Goal: Task Accomplishment & Management: Use online tool/utility

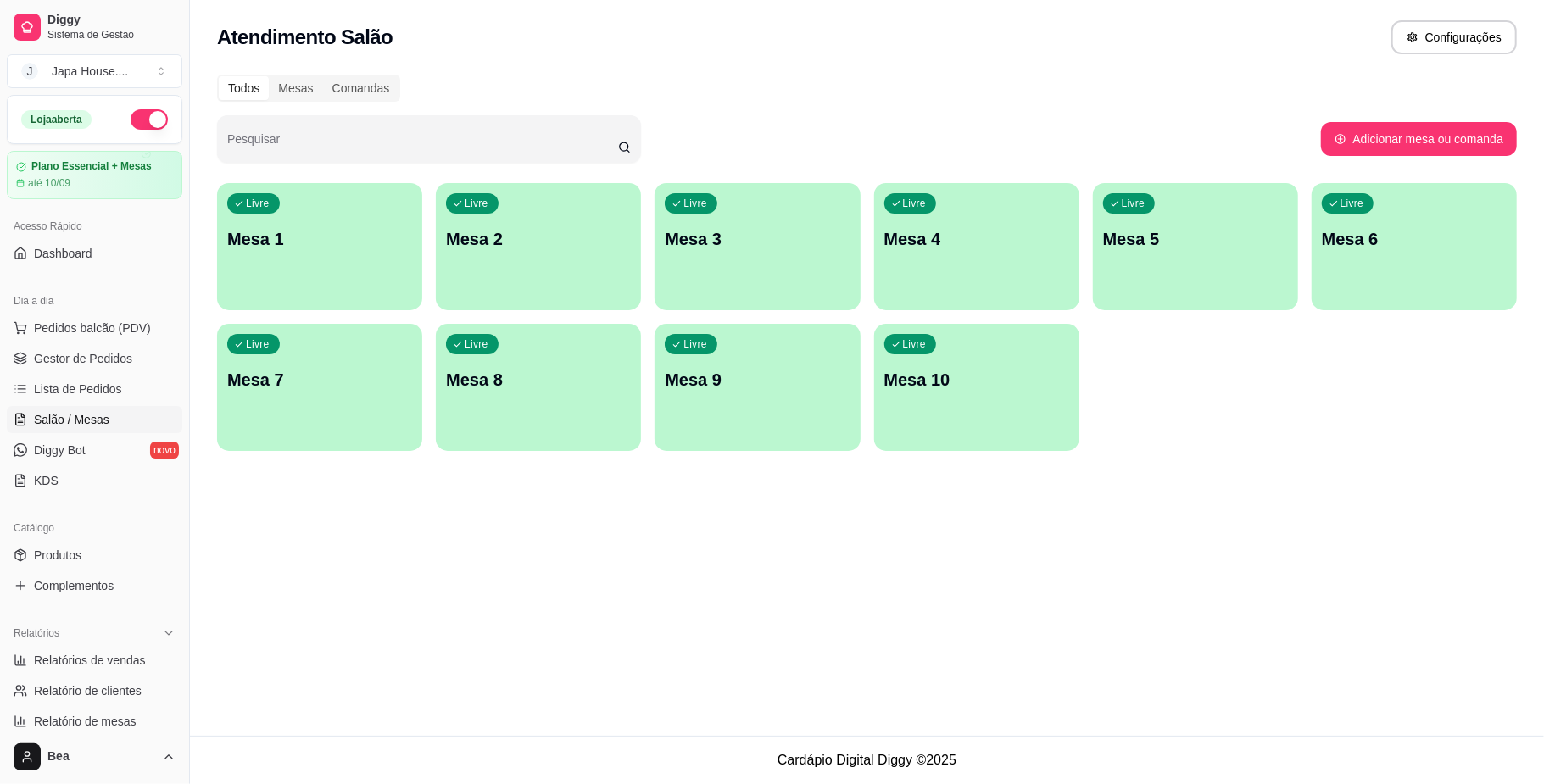
click at [358, 377] on p "Mesa 7" at bounding box center [319, 379] width 185 height 24
click at [913, 337] on div "Livre" at bounding box center [912, 345] width 51 height 20
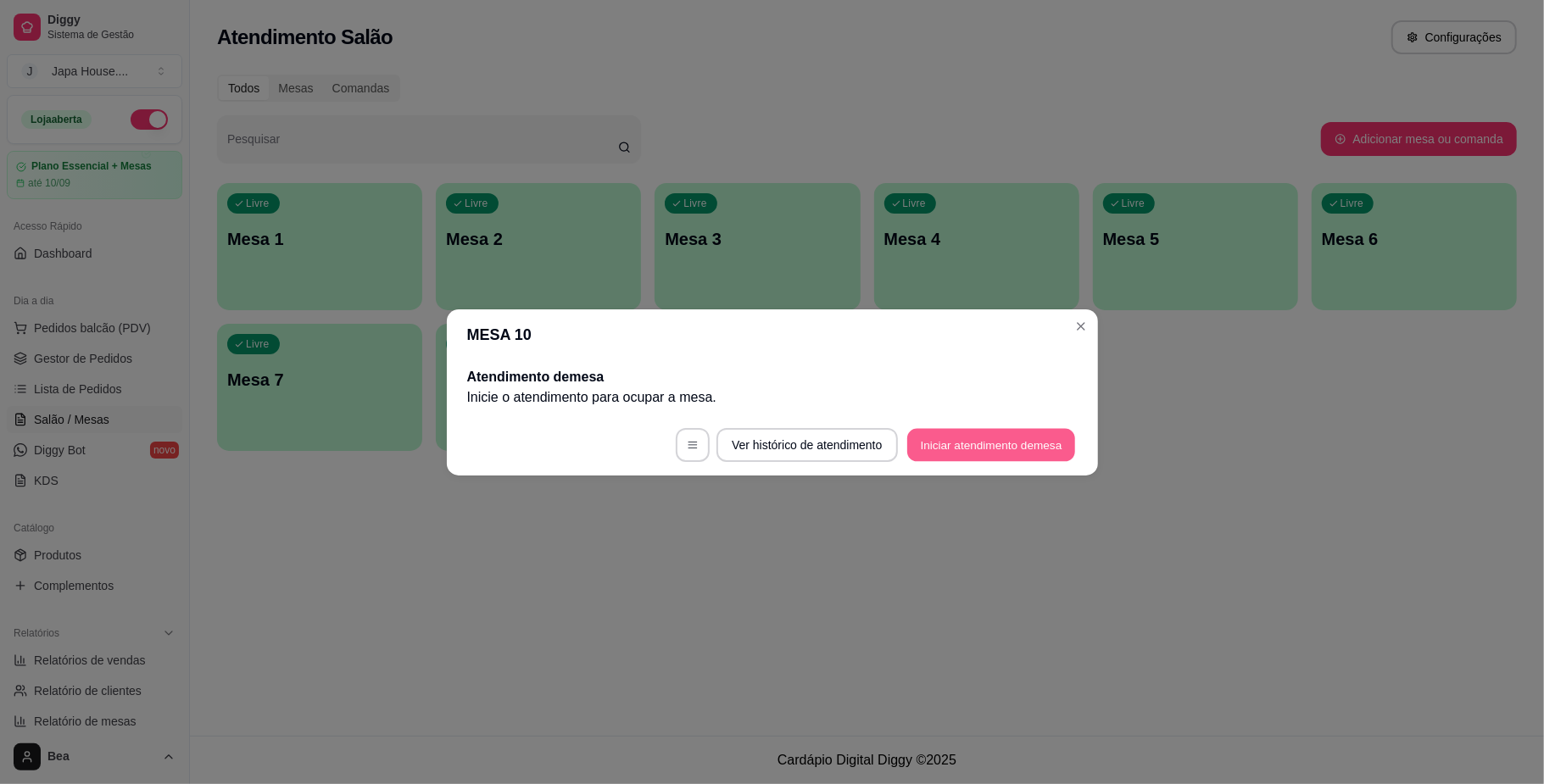
click at [962, 449] on button "Iniciar atendimento de mesa" at bounding box center [991, 444] width 168 height 33
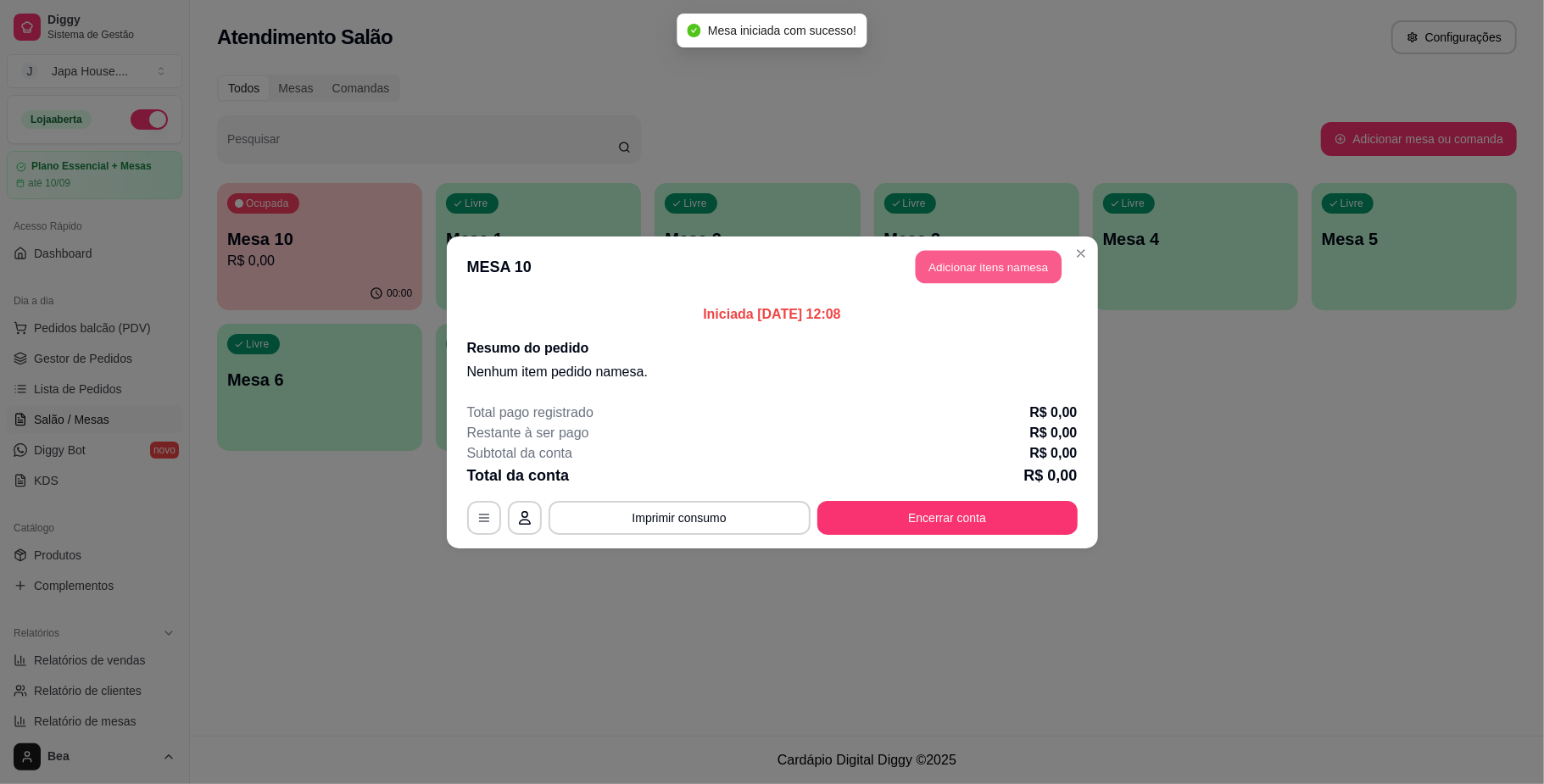
click at [990, 268] on button "Adicionar itens na mesa" at bounding box center [987, 266] width 145 height 33
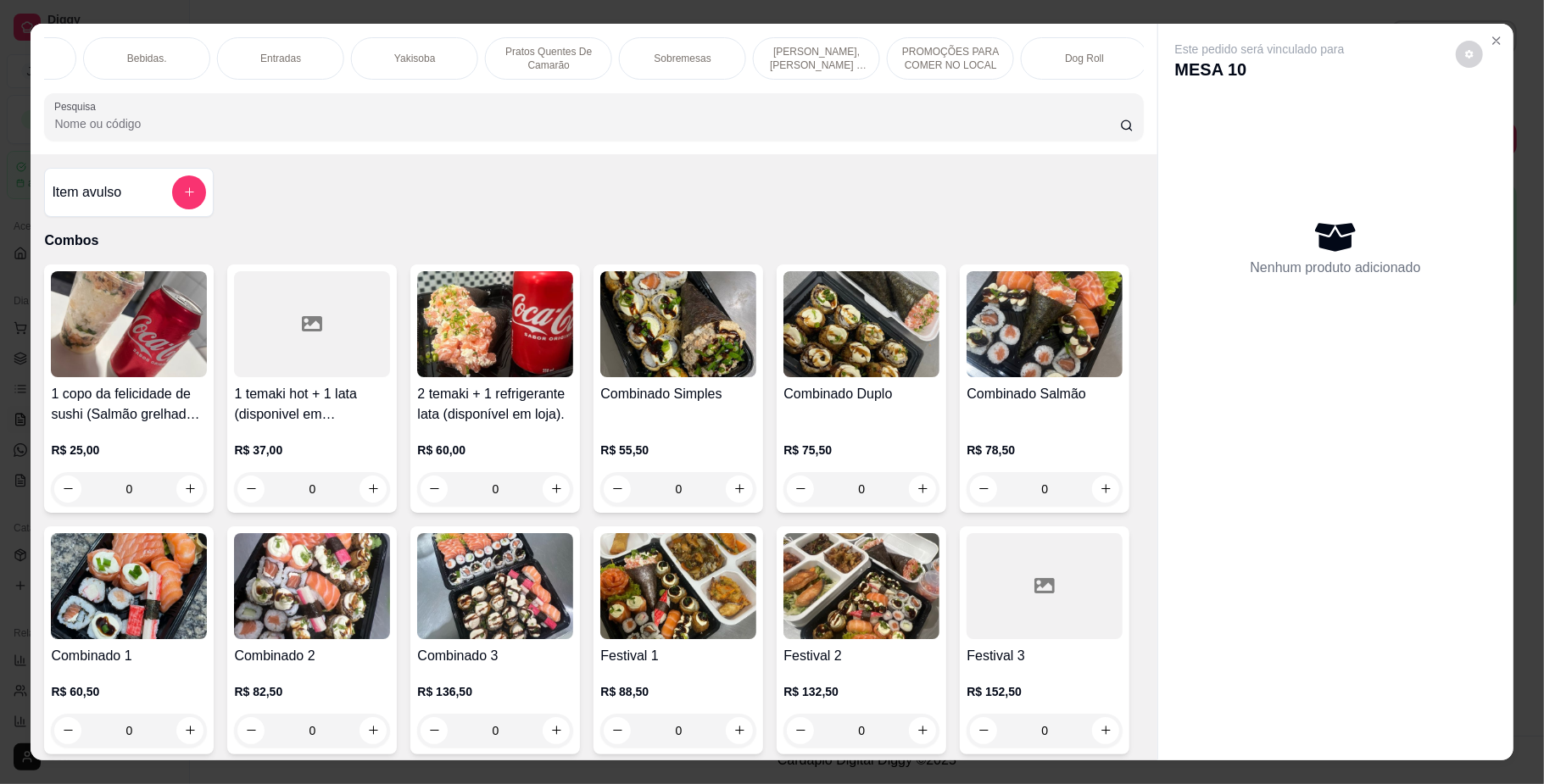
scroll to position [0, 1170]
click at [437, 62] on div "Yakisoba" at bounding box center [410, 59] width 128 height 43
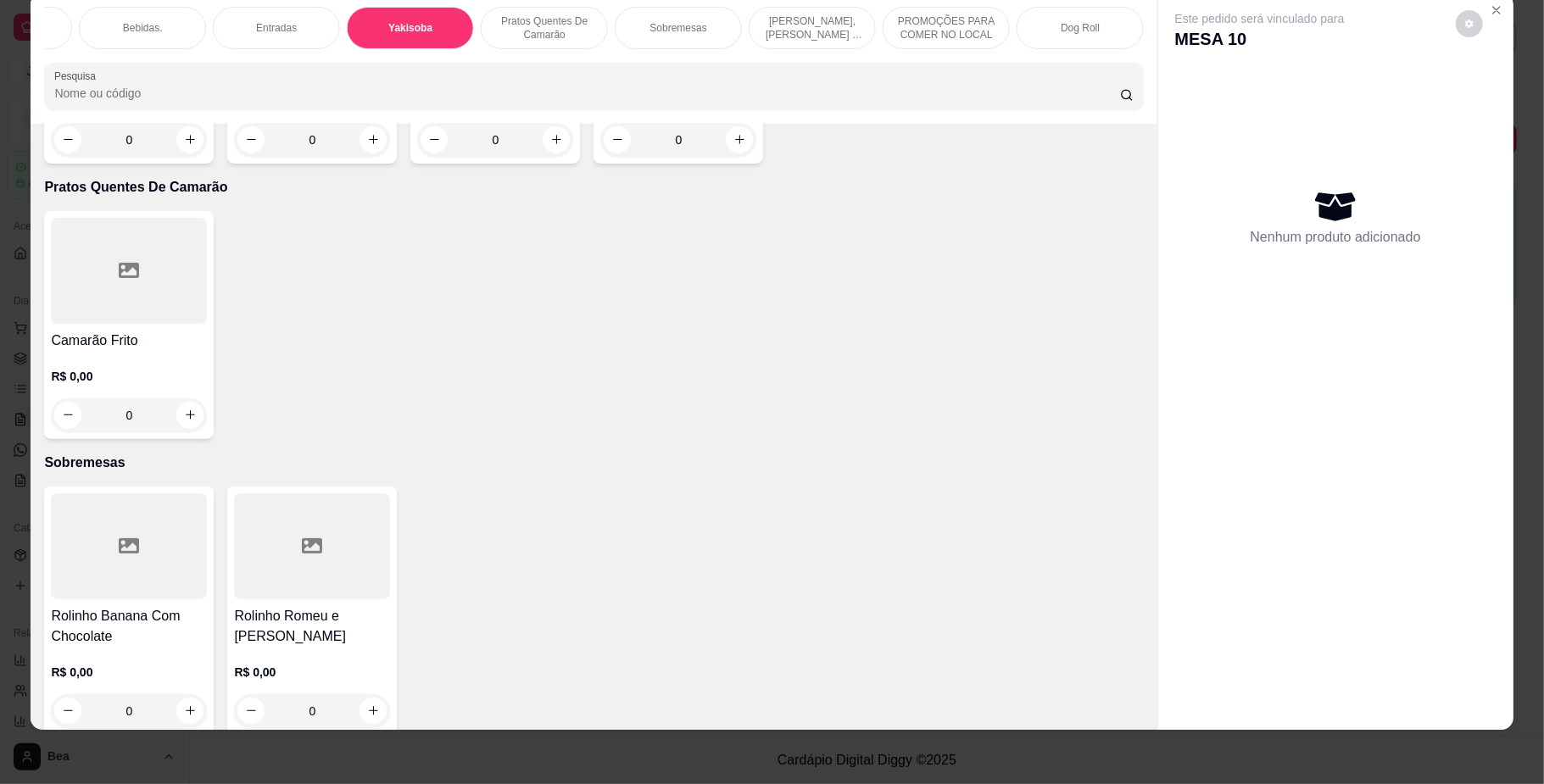
click at [897, 24] on p "PROMOÇÕES PARA COMER NO LOCAL" at bounding box center [946, 28] width 98 height 27
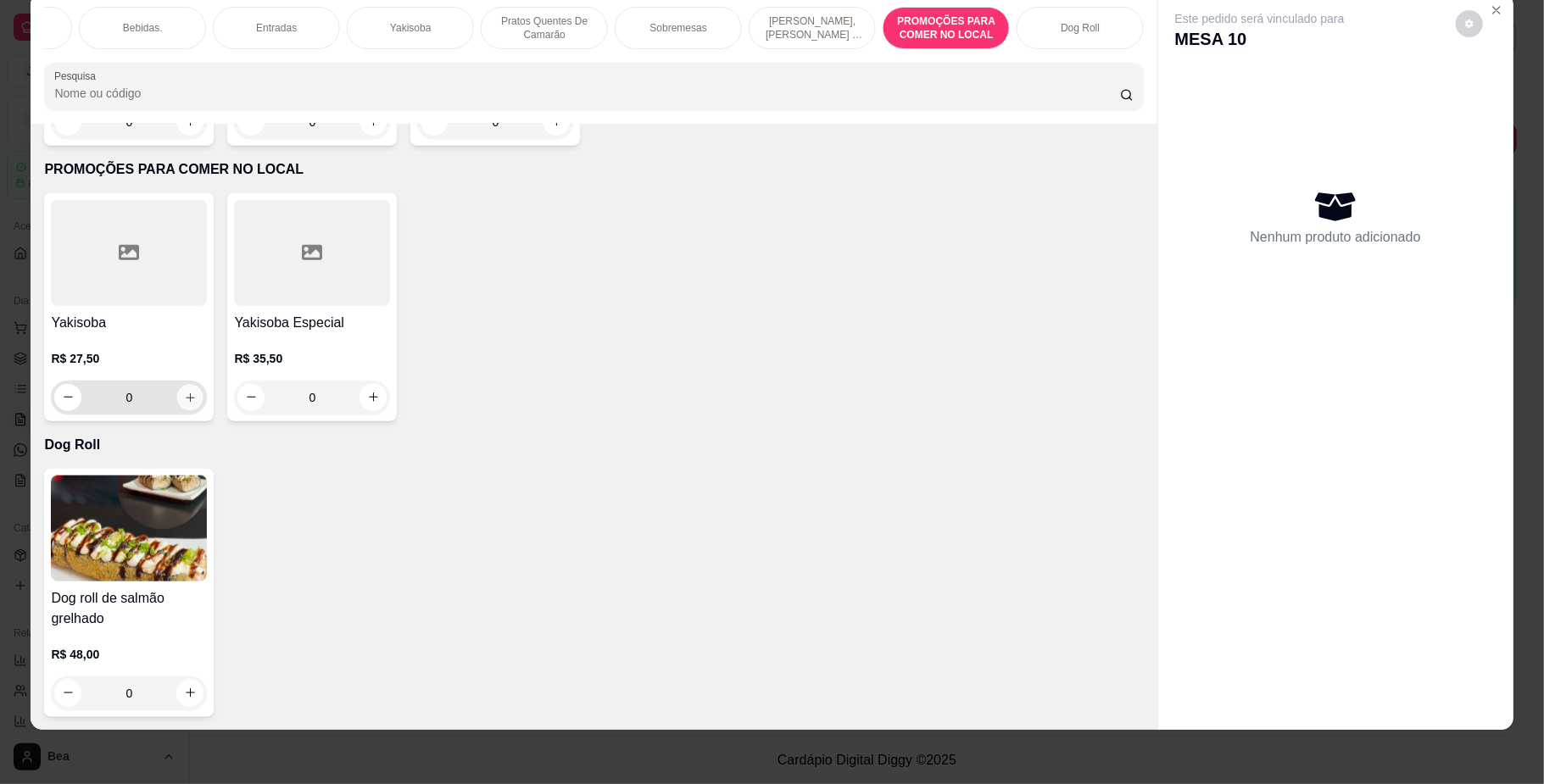
click at [180, 384] on button "increase-product-quantity" at bounding box center [190, 397] width 26 height 26
type input "1"
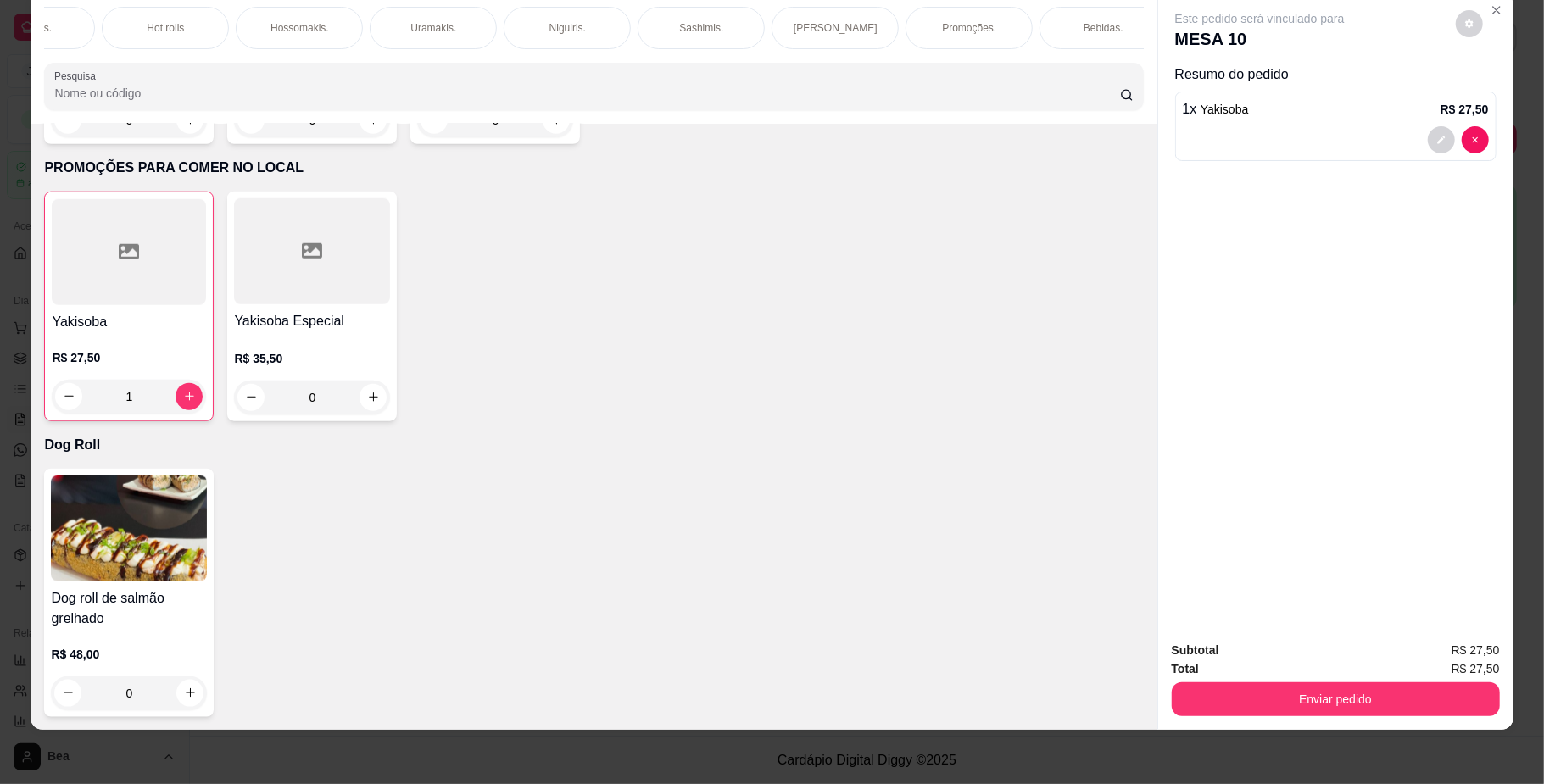
scroll to position [0, 0]
click at [122, 22] on div "Combos" at bounding box center [107, 29] width 128 height 43
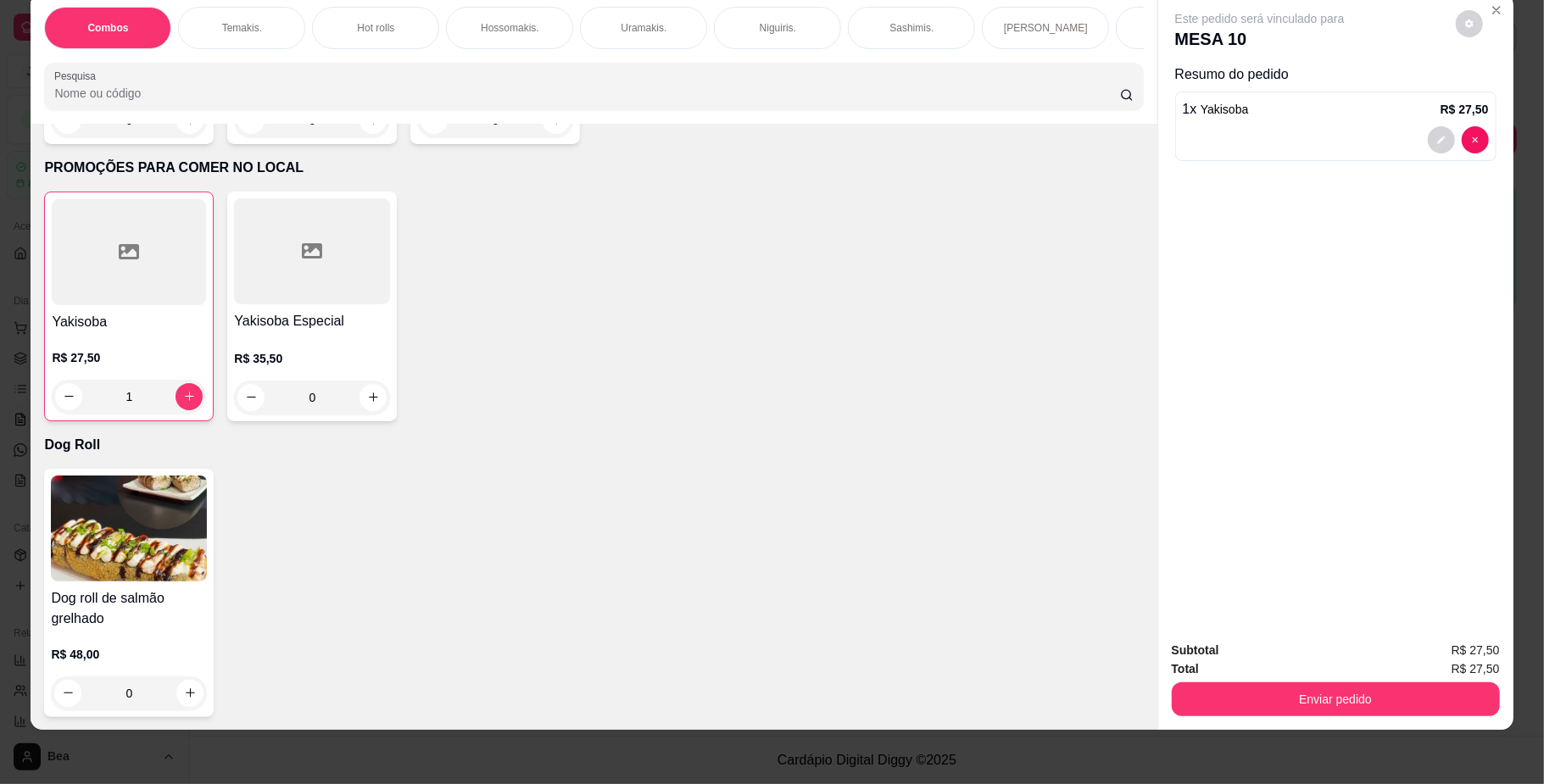
scroll to position [77, 0]
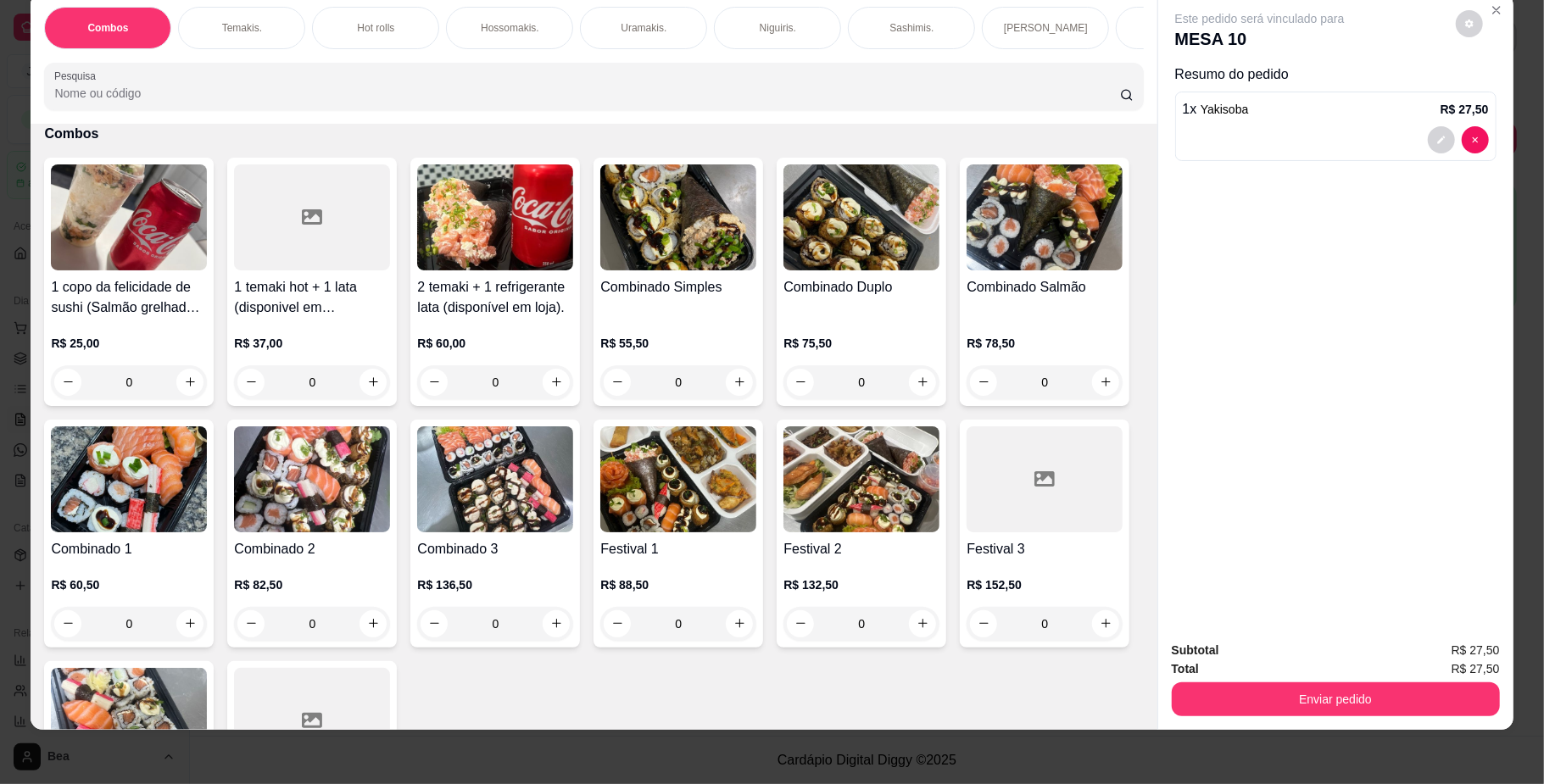
click at [858, 318] on div "Combinado Duplo" at bounding box center [861, 298] width 156 height 41
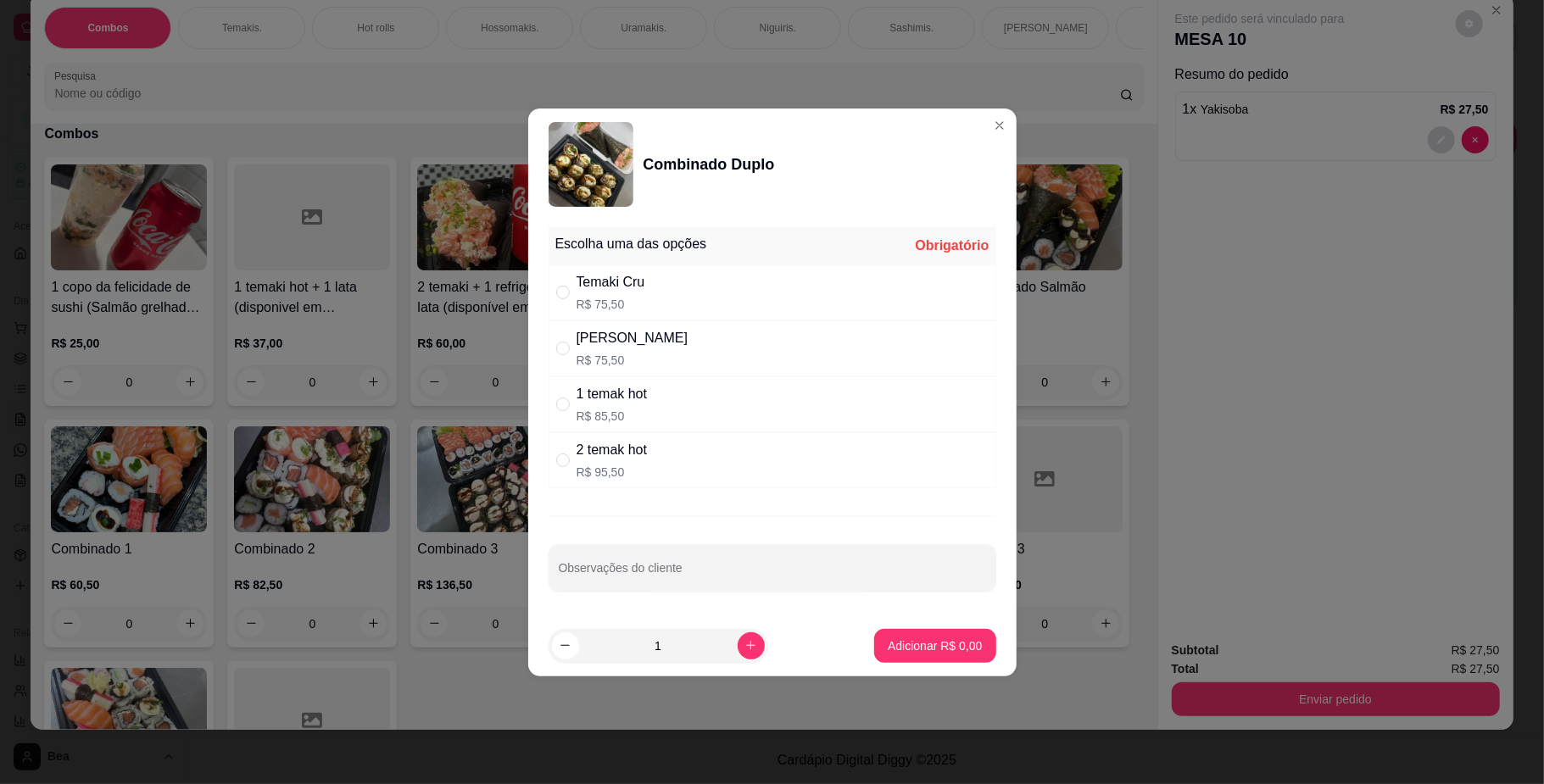
click at [722, 285] on div "Temaki Cru R$ 75,50" at bounding box center [772, 293] width 448 height 56
radio input "true"
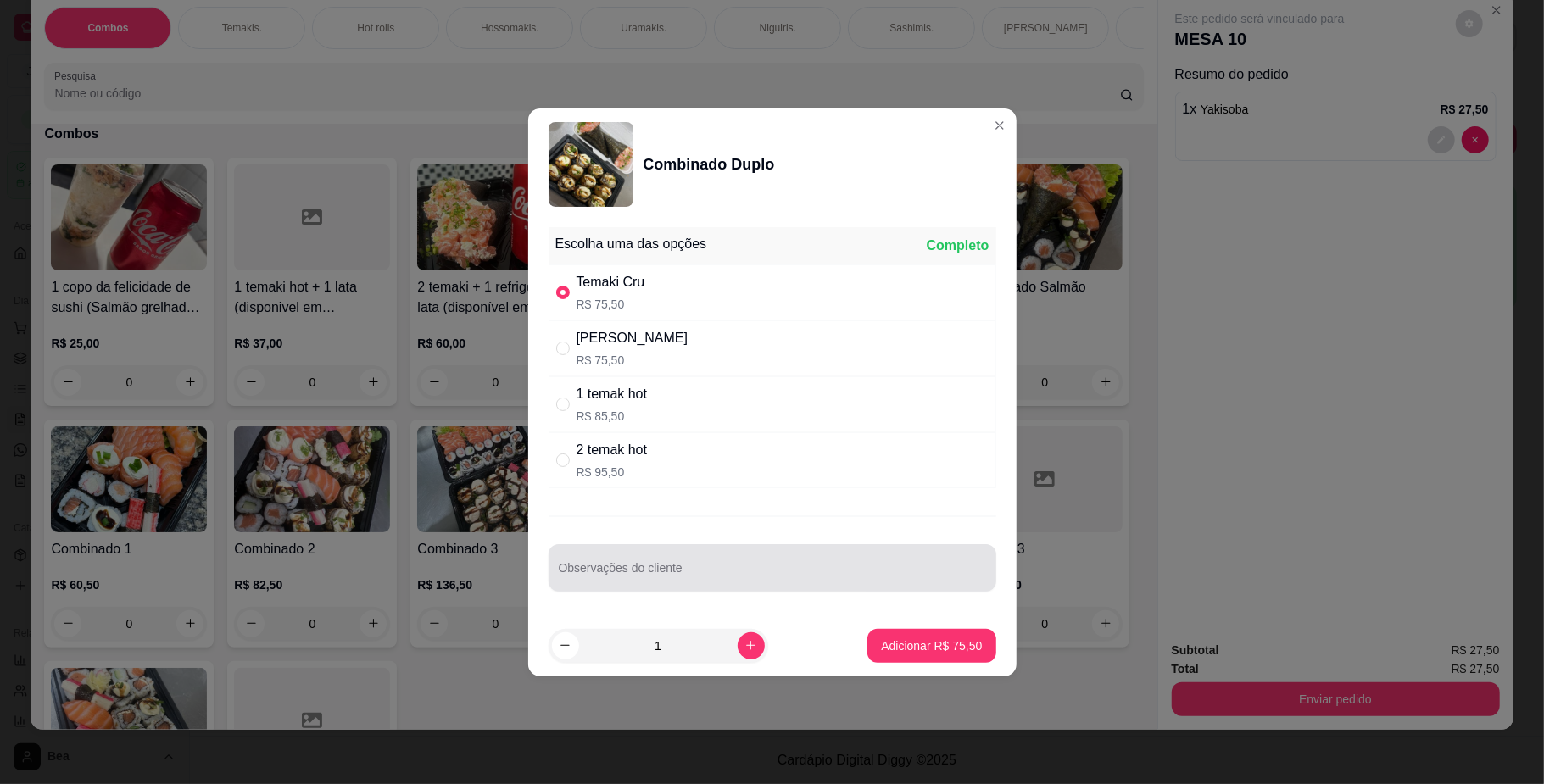
click at [665, 563] on div at bounding box center [772, 568] width 427 height 34
type input "UM CRU SEM CEBOLINHA E UM GRELHADO COM CEBOLINHA"
click at [900, 642] on p "Adicionar R$ 75,50" at bounding box center [931, 646] width 98 height 16
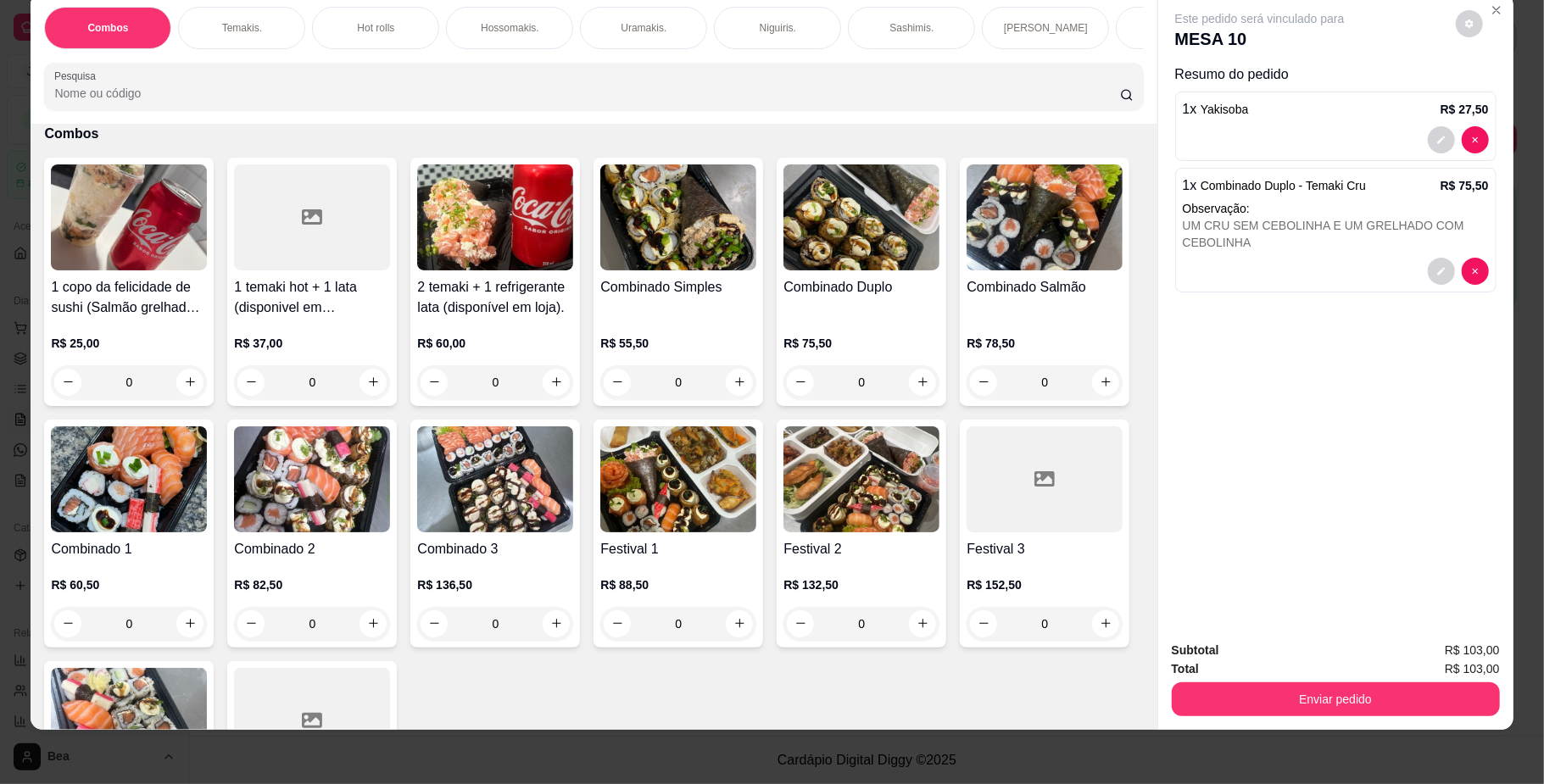
scroll to position [0, 962]
click at [335, 29] on p "Bebidas." at bounding box center [352, 28] width 40 height 13
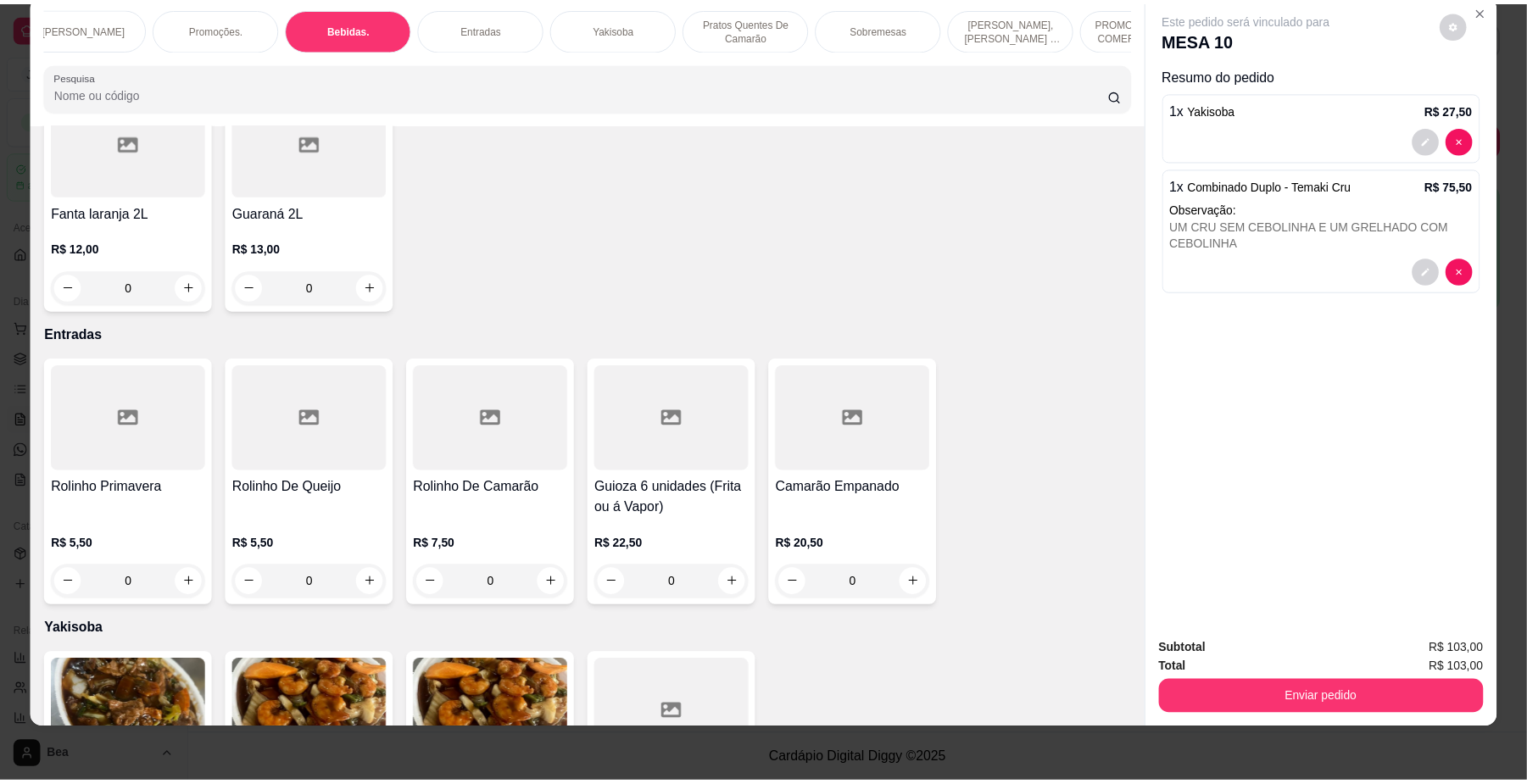
scroll to position [4270, 0]
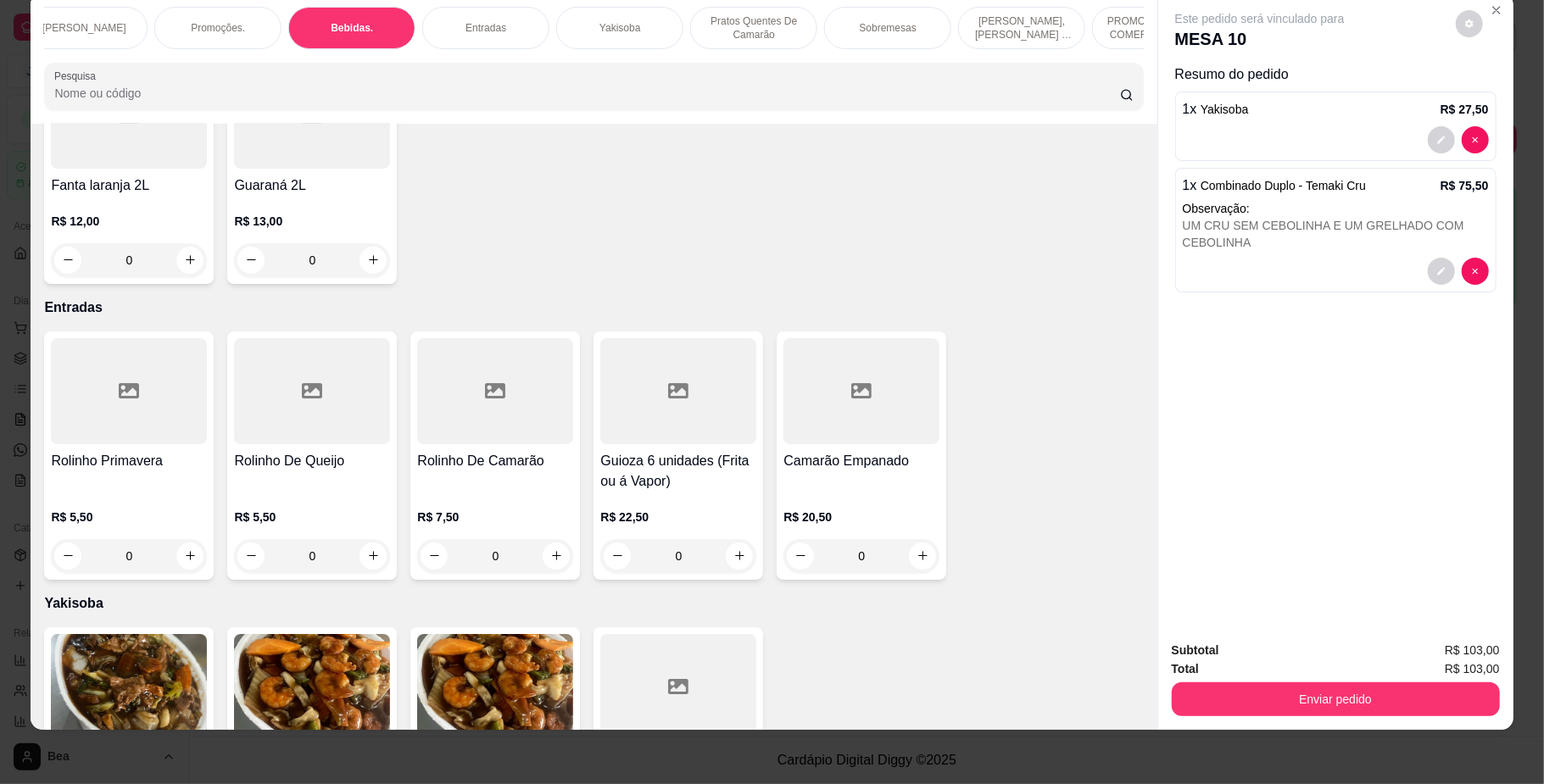
click at [563, 25] on icon "increase-product-quantity" at bounding box center [557, 18] width 12 height 12
type input "1"
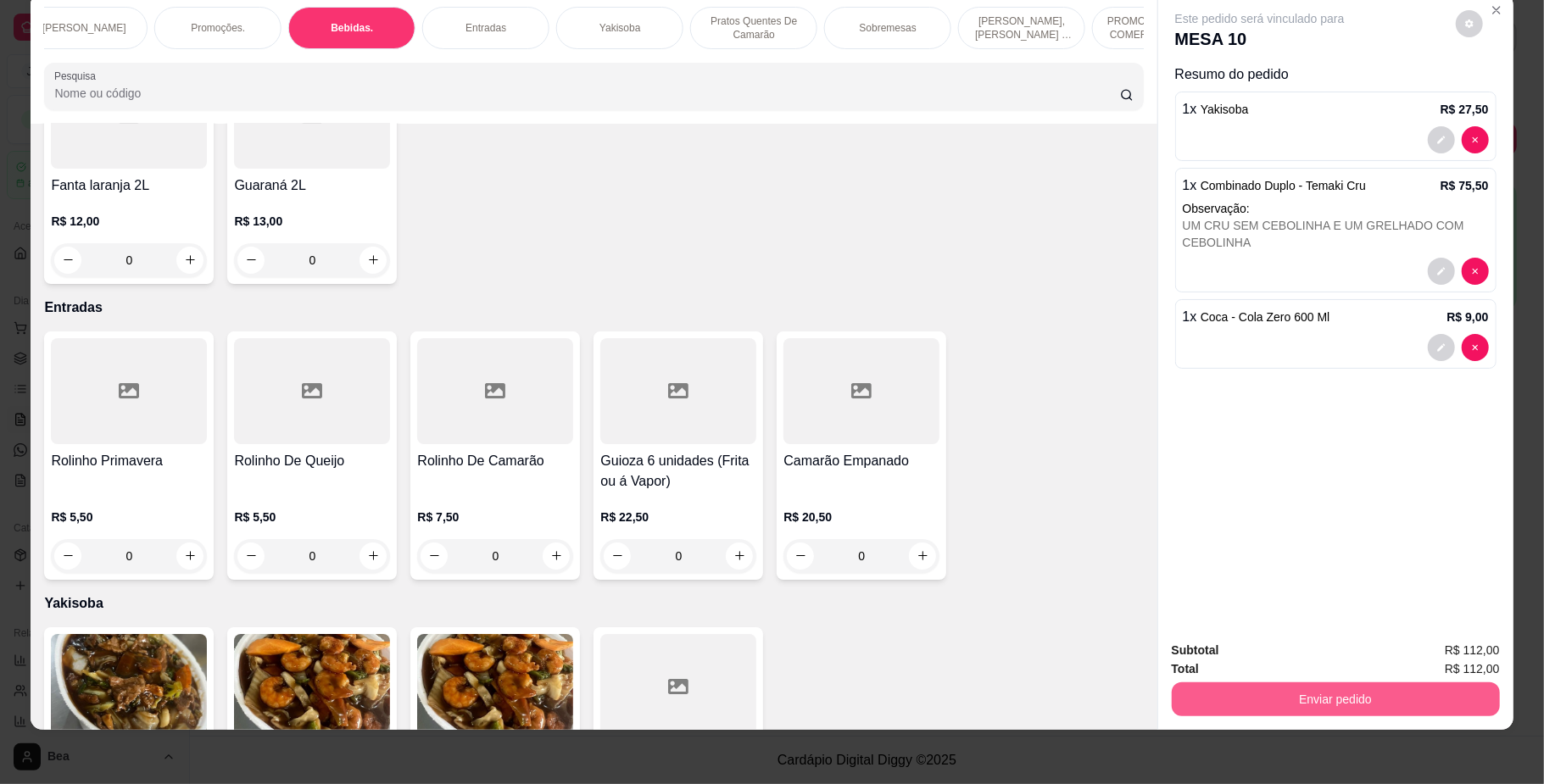
click at [1295, 706] on button "Enviar pedido" at bounding box center [1335, 699] width 328 height 34
click at [1275, 661] on button "Não registrar e enviar pedido" at bounding box center [1277, 657] width 171 height 31
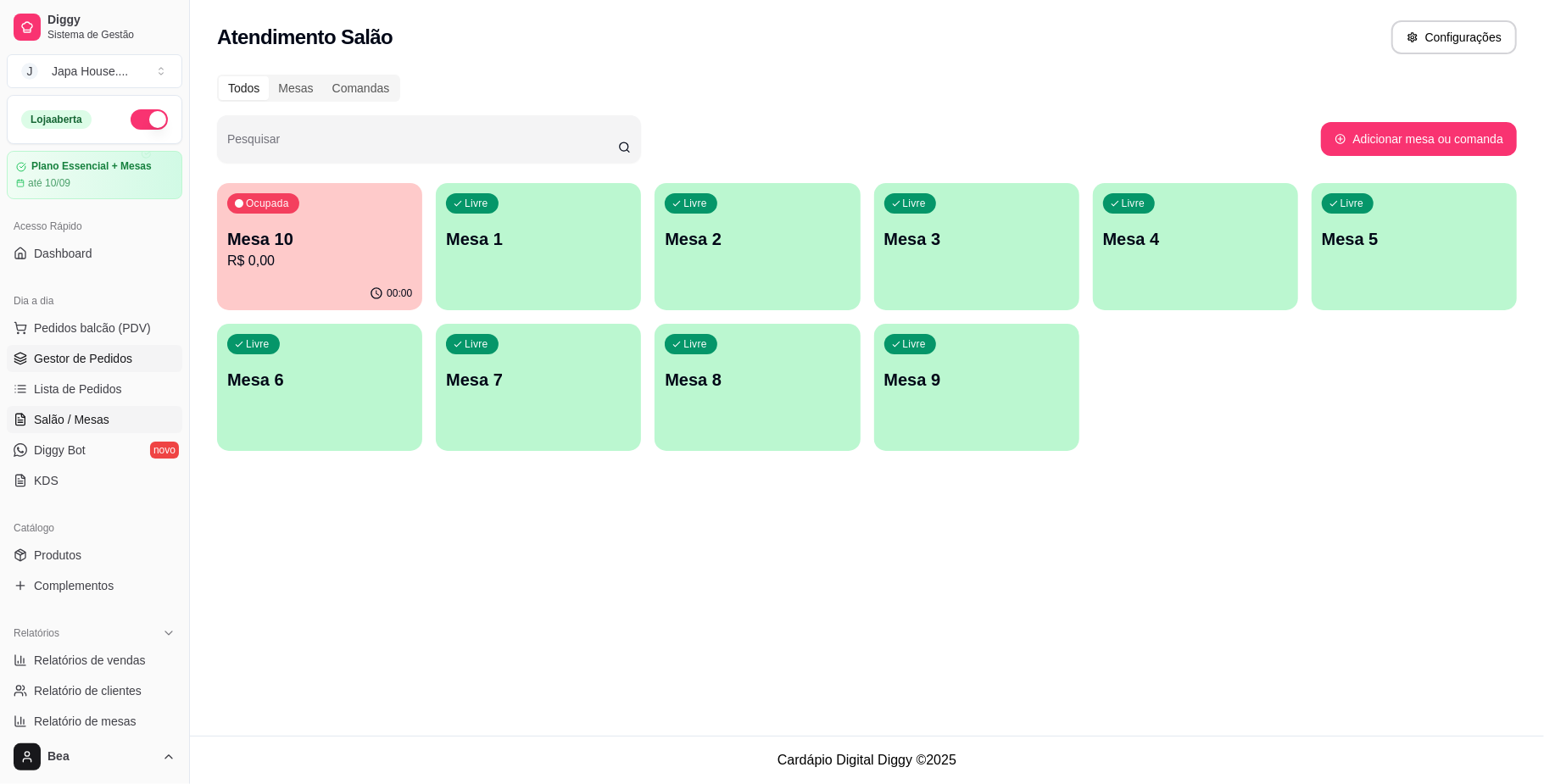
click at [83, 359] on span "Gestor de Pedidos" at bounding box center [83, 359] width 98 height 17
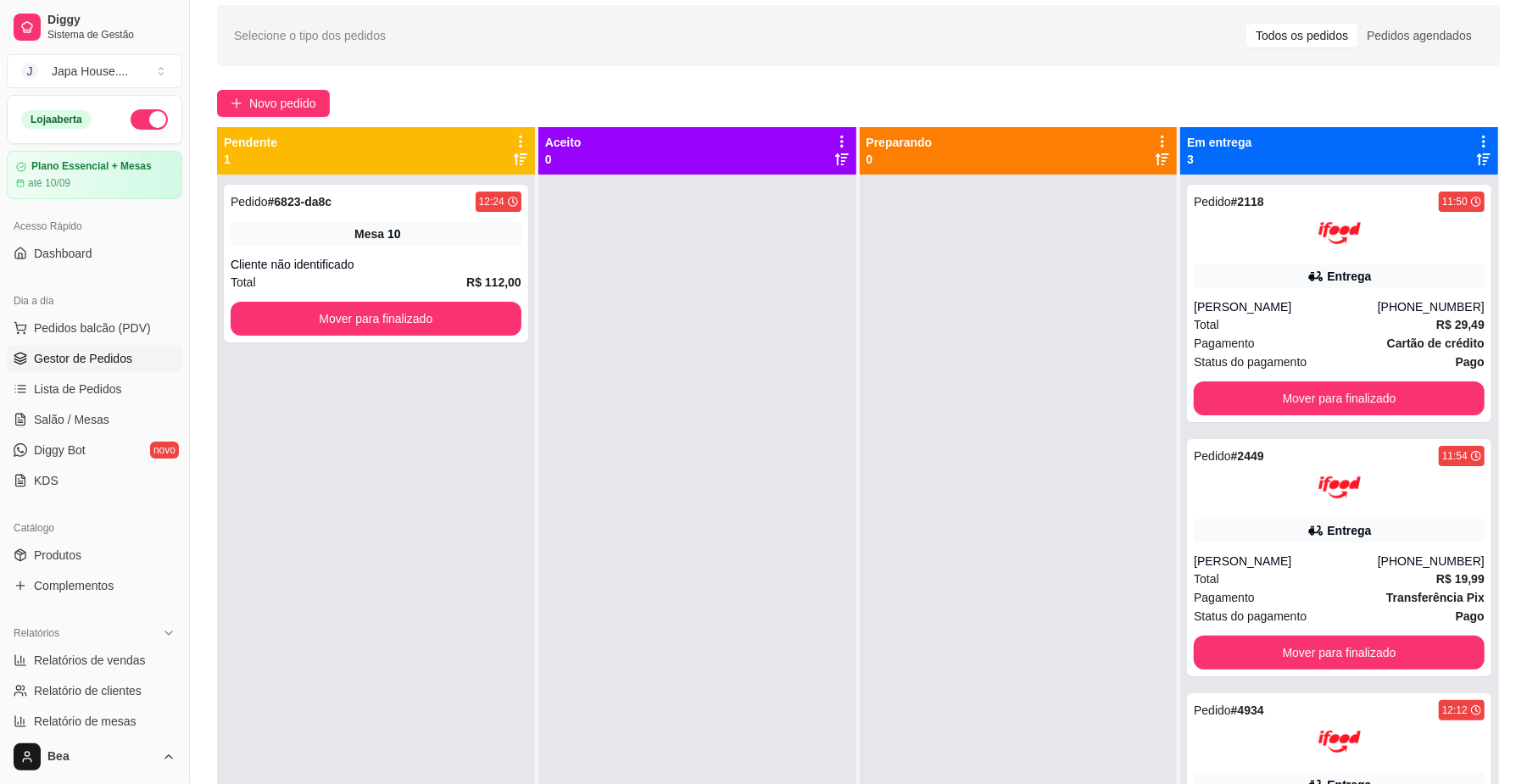
scroll to position [49, 0]
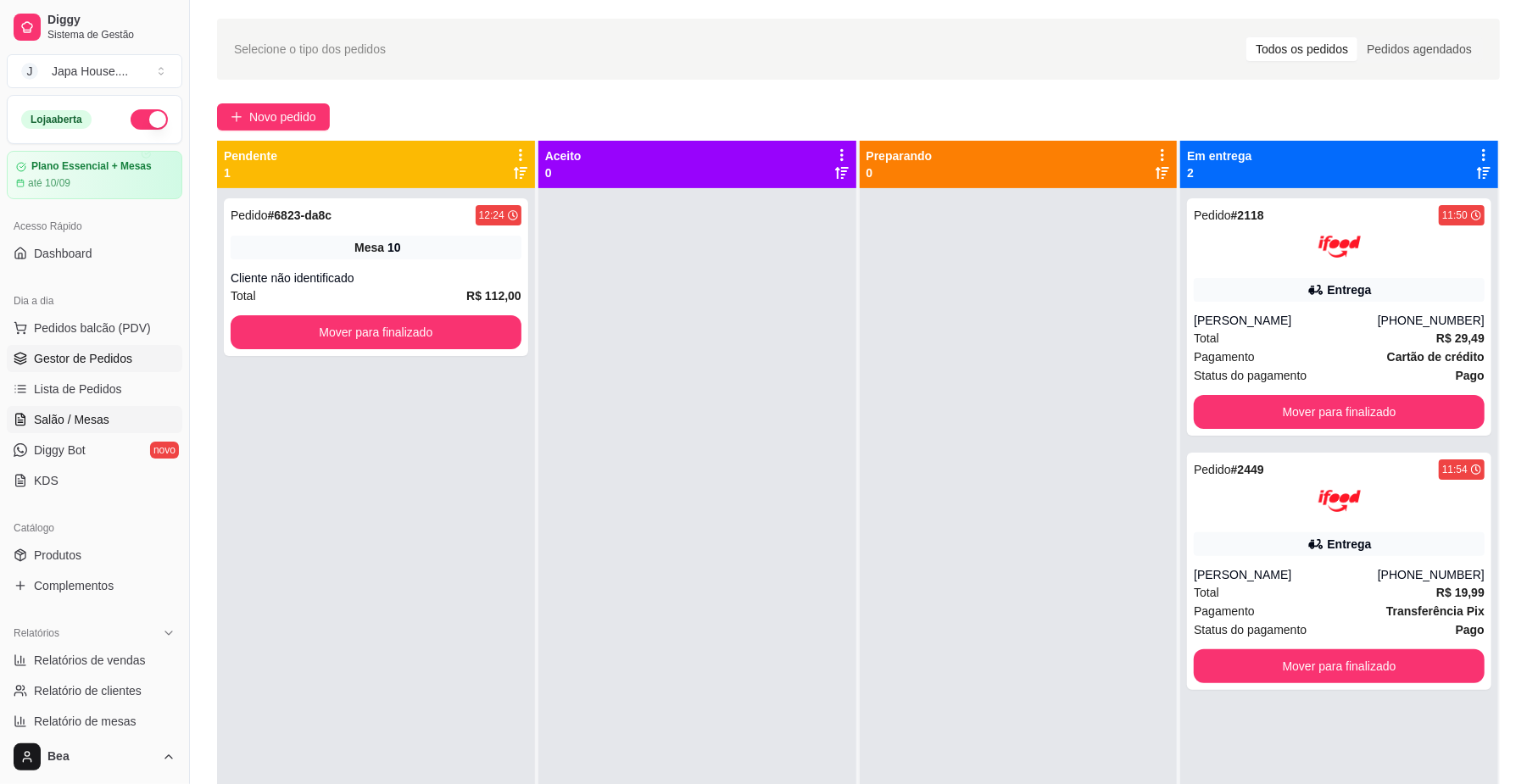
click at [83, 424] on span "Salão / Mesas" at bounding box center [71, 419] width 76 height 17
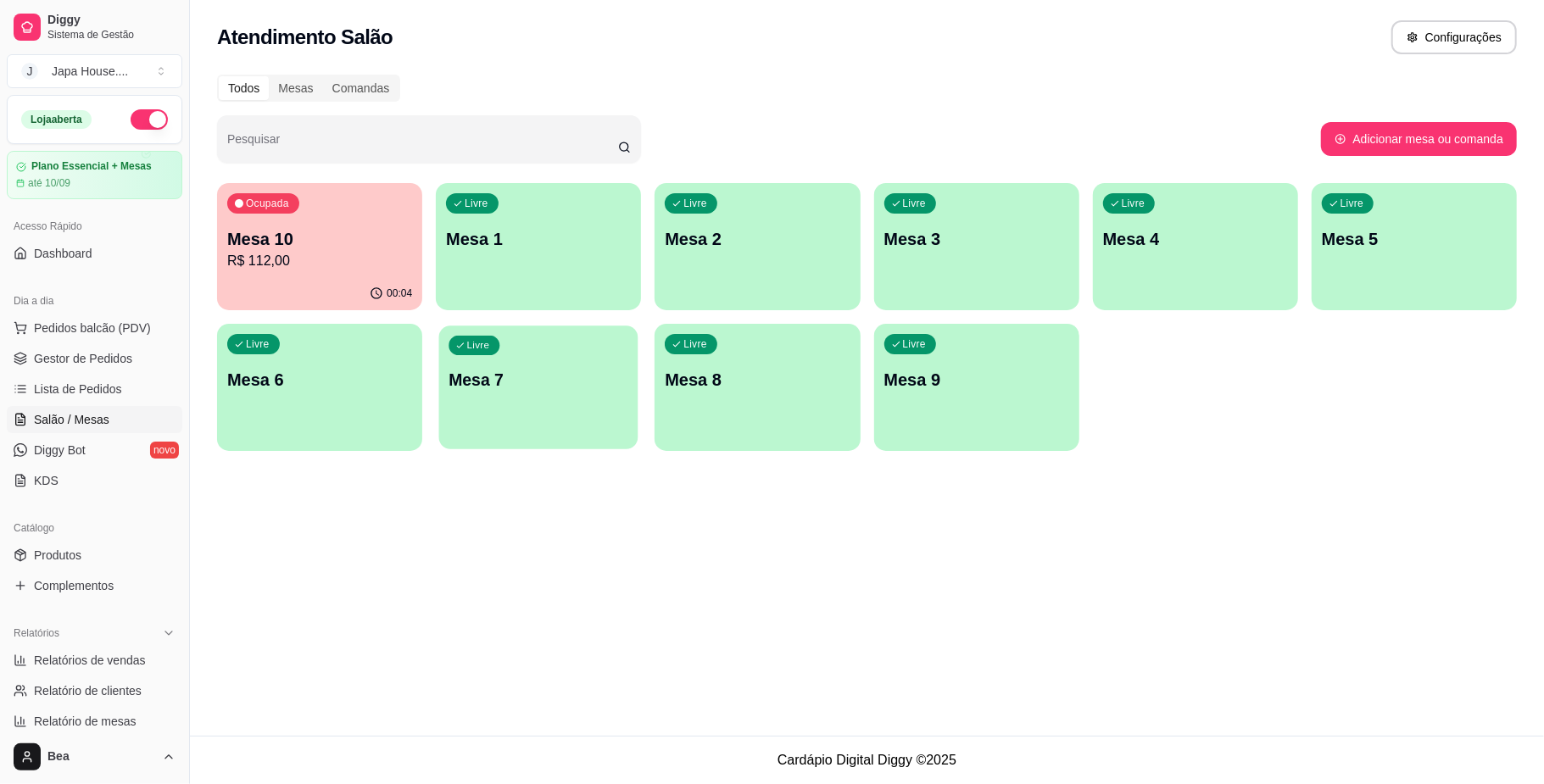
click at [505, 450] on div "Ocupada Mesa 10 R$ 112,00 00:04 Livre Mesa 1 Livre Mesa 2 Livre Mesa 3 Livre Me…" at bounding box center [866, 317] width 1300 height 268
click at [39, 367] on span "Gestor de Pedidos" at bounding box center [83, 359] width 98 height 17
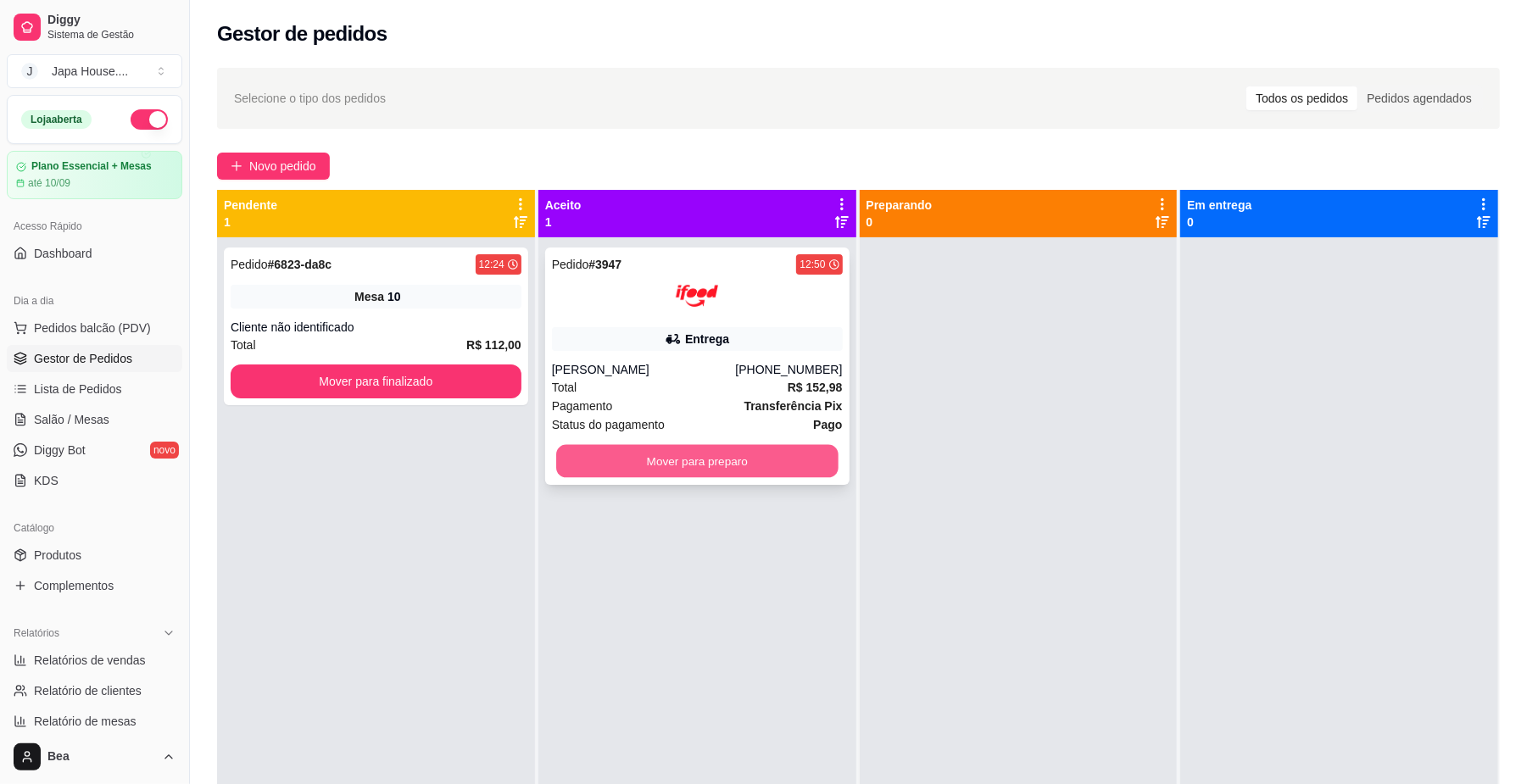
click at [690, 461] on button "Mover para preparo" at bounding box center [697, 461] width 282 height 33
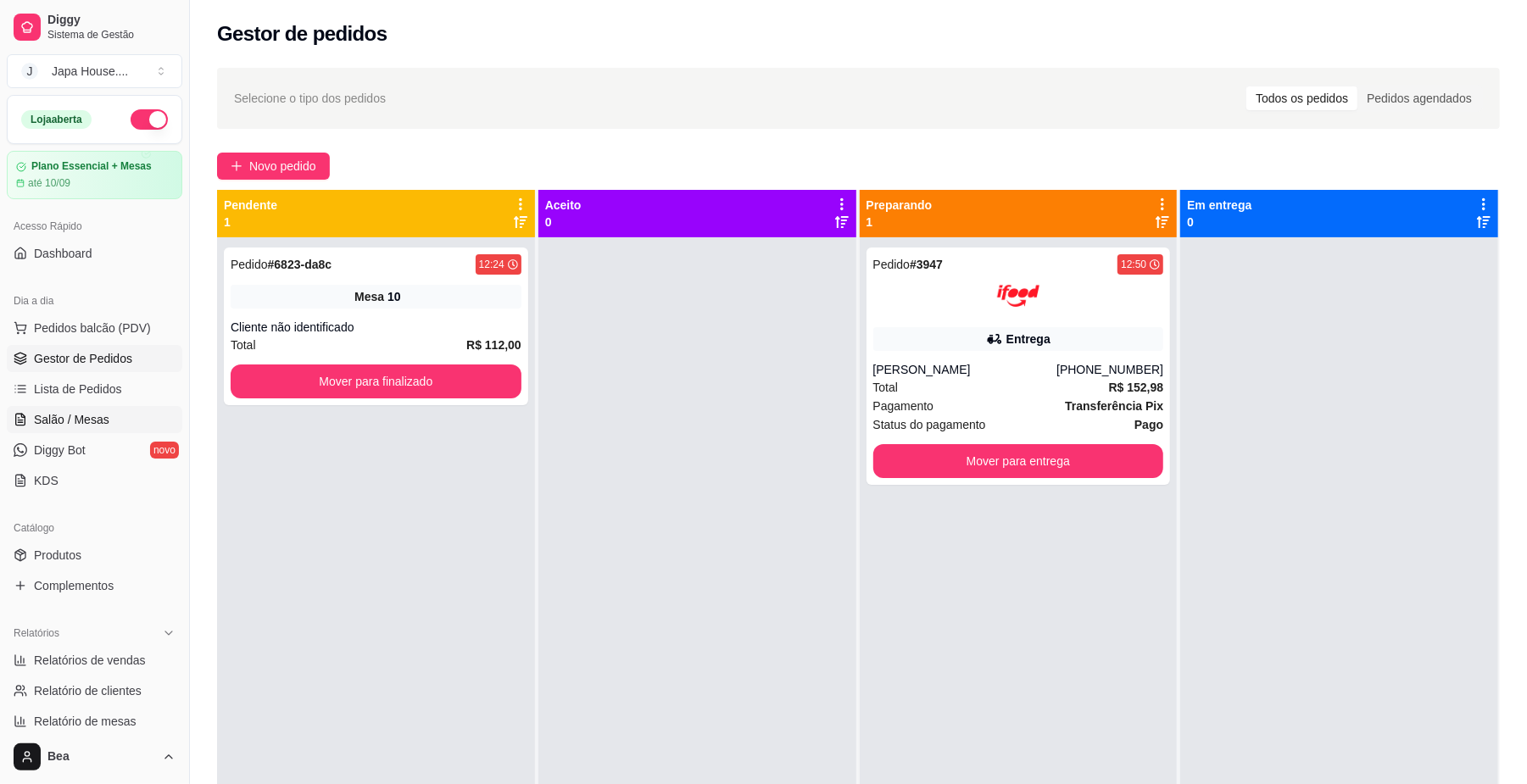
click at [103, 421] on span "Salão / Mesas" at bounding box center [71, 419] width 76 height 17
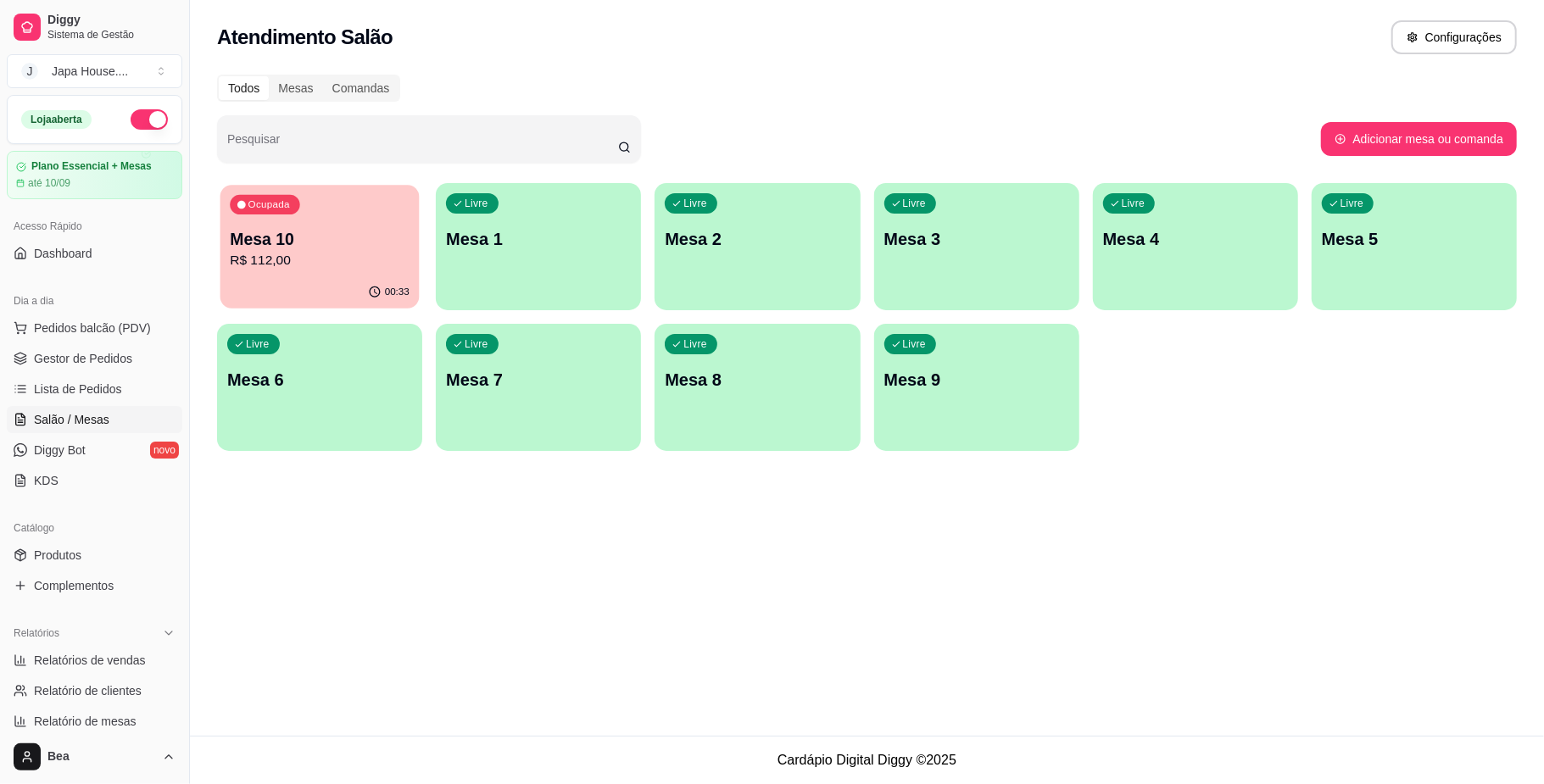
click at [282, 222] on div "Ocupada Mesa 10 R$ 112,00" at bounding box center [319, 230] width 199 height 92
click at [71, 356] on span "Gestor de Pedidos" at bounding box center [83, 359] width 98 height 17
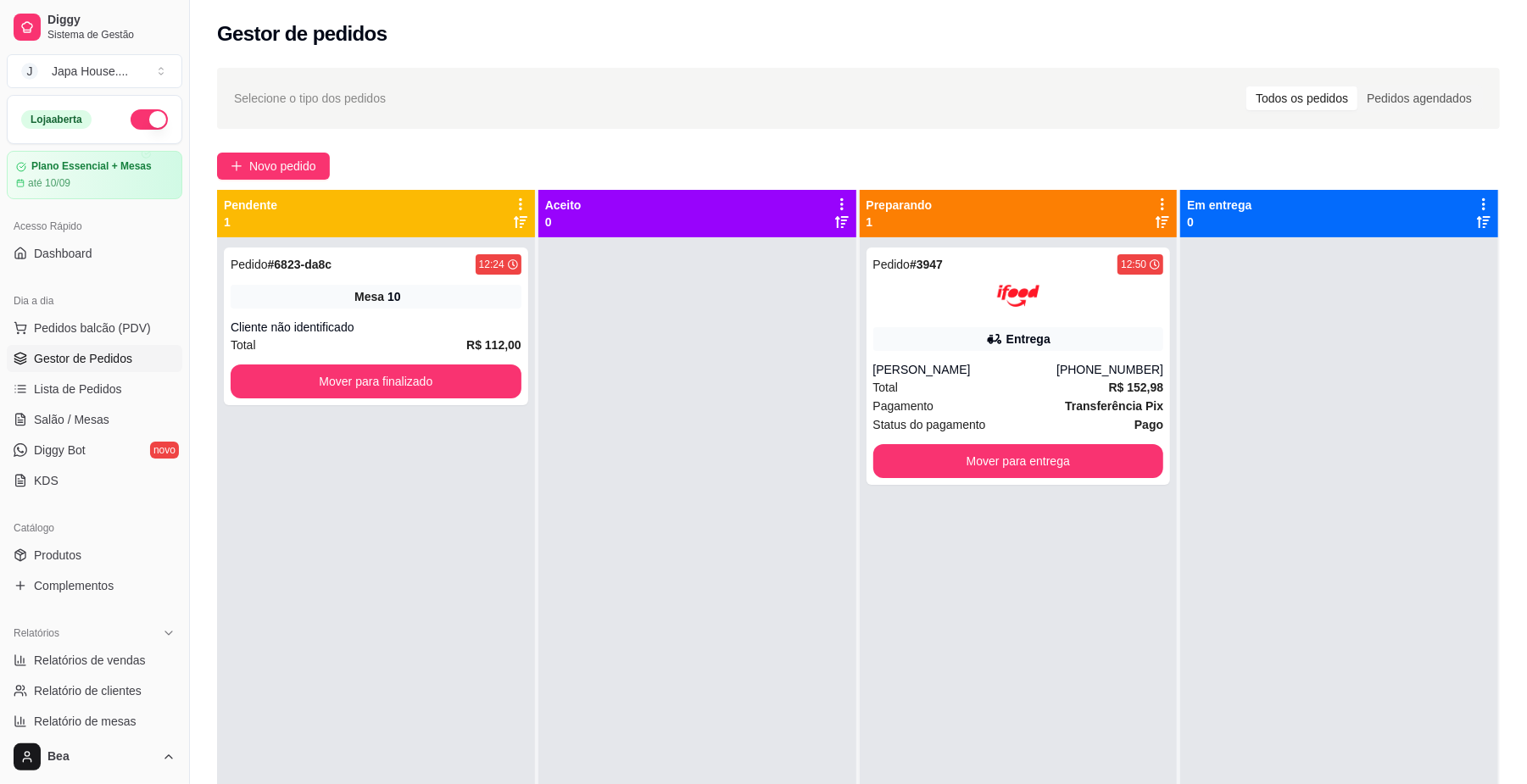
click at [1077, 578] on div "Pedido # 3947 12:50 Entrega [PERSON_NAME] [PHONE_NUMBER] Total R$ 152,98 Pagame…" at bounding box center [1019, 629] width 318 height 784
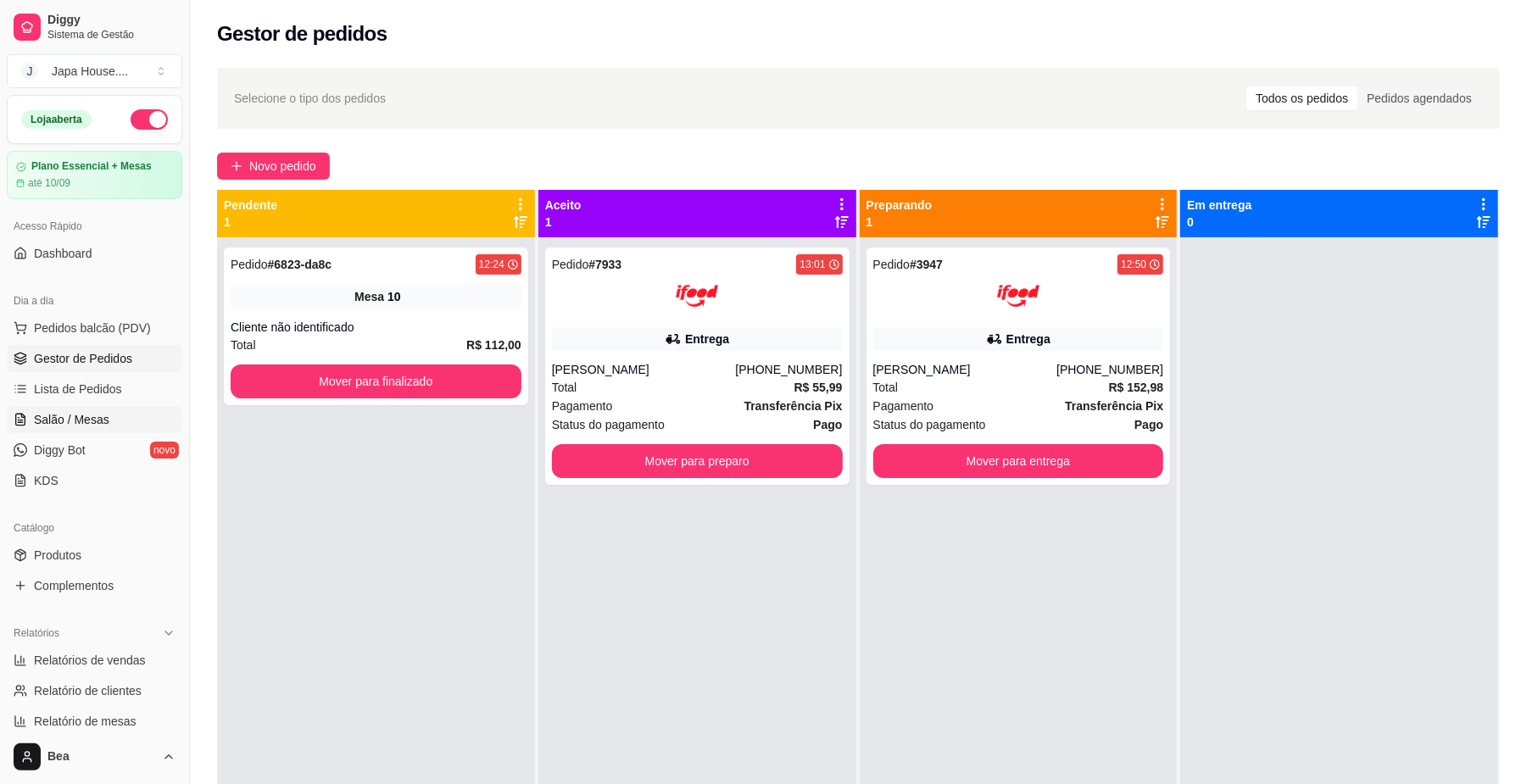
click at [117, 418] on link "Salão / Mesas" at bounding box center [95, 419] width 176 height 27
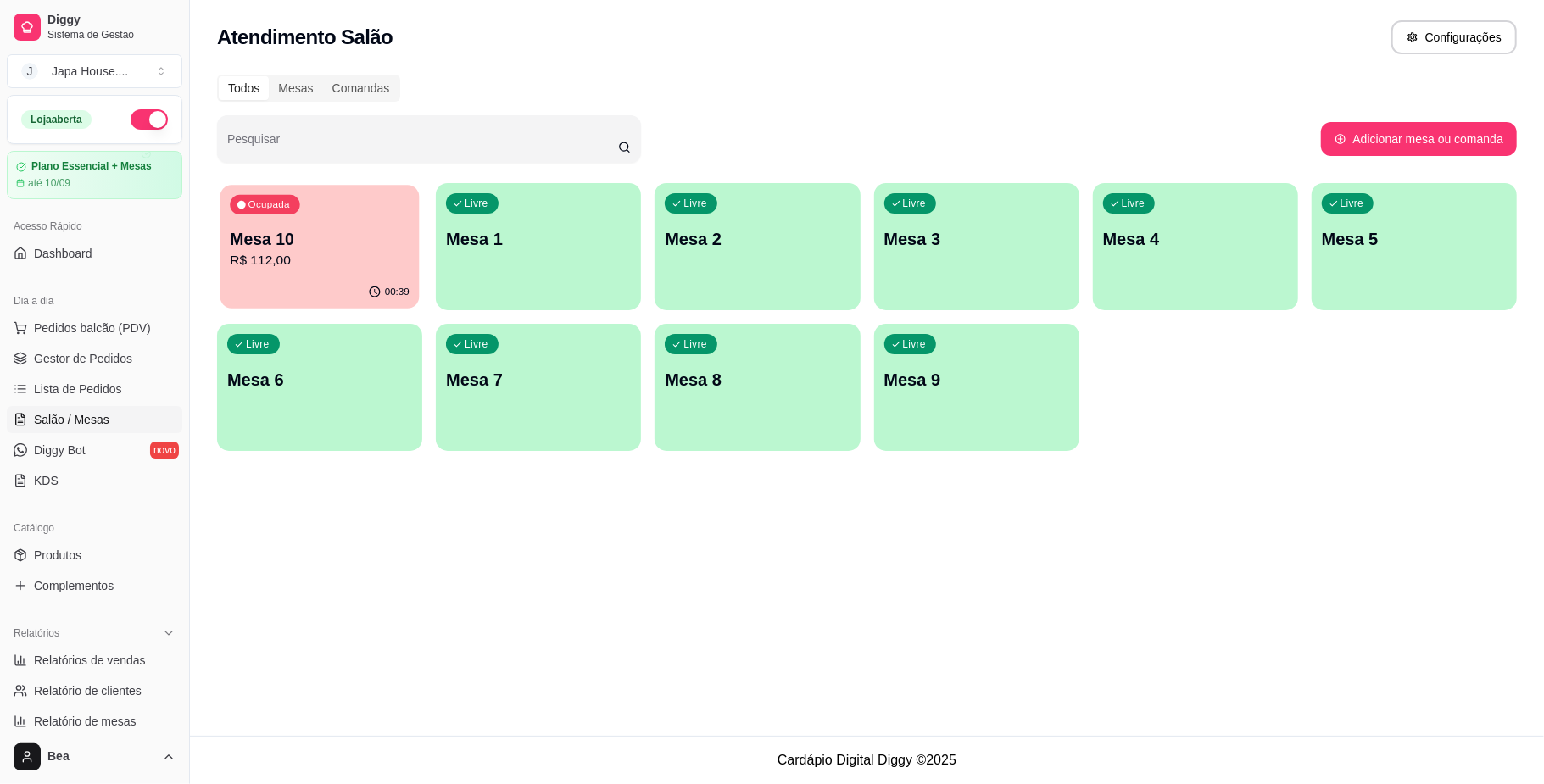
click at [331, 259] on p "R$ 112,00" at bounding box center [319, 260] width 179 height 20
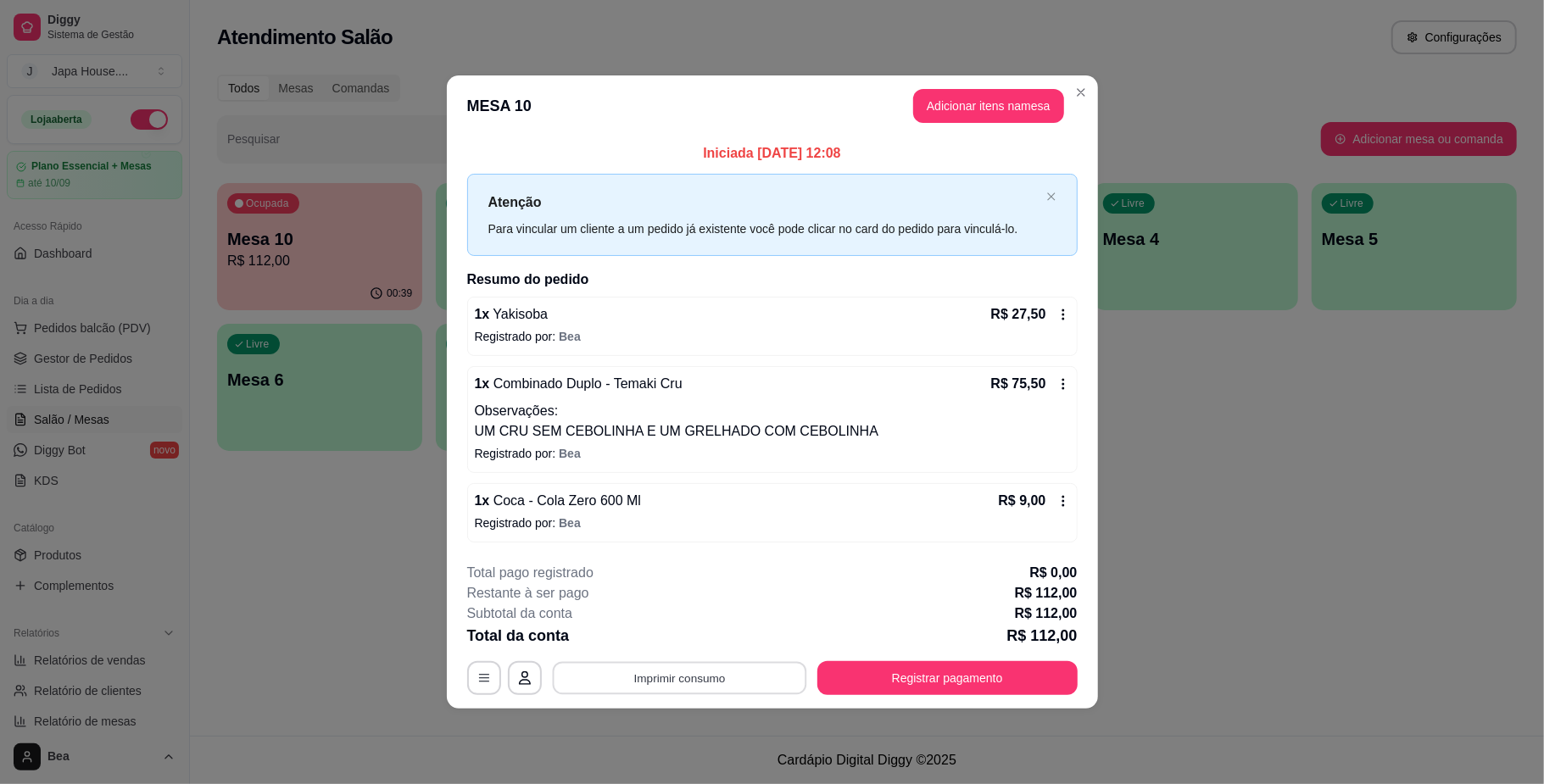
click at [707, 678] on button "Imprimir consumo" at bounding box center [679, 678] width 254 height 33
click at [692, 641] on button "IMPRESSORA" at bounding box center [683, 640] width 119 height 26
click at [885, 685] on button "Registrar pagamento" at bounding box center [946, 678] width 252 height 33
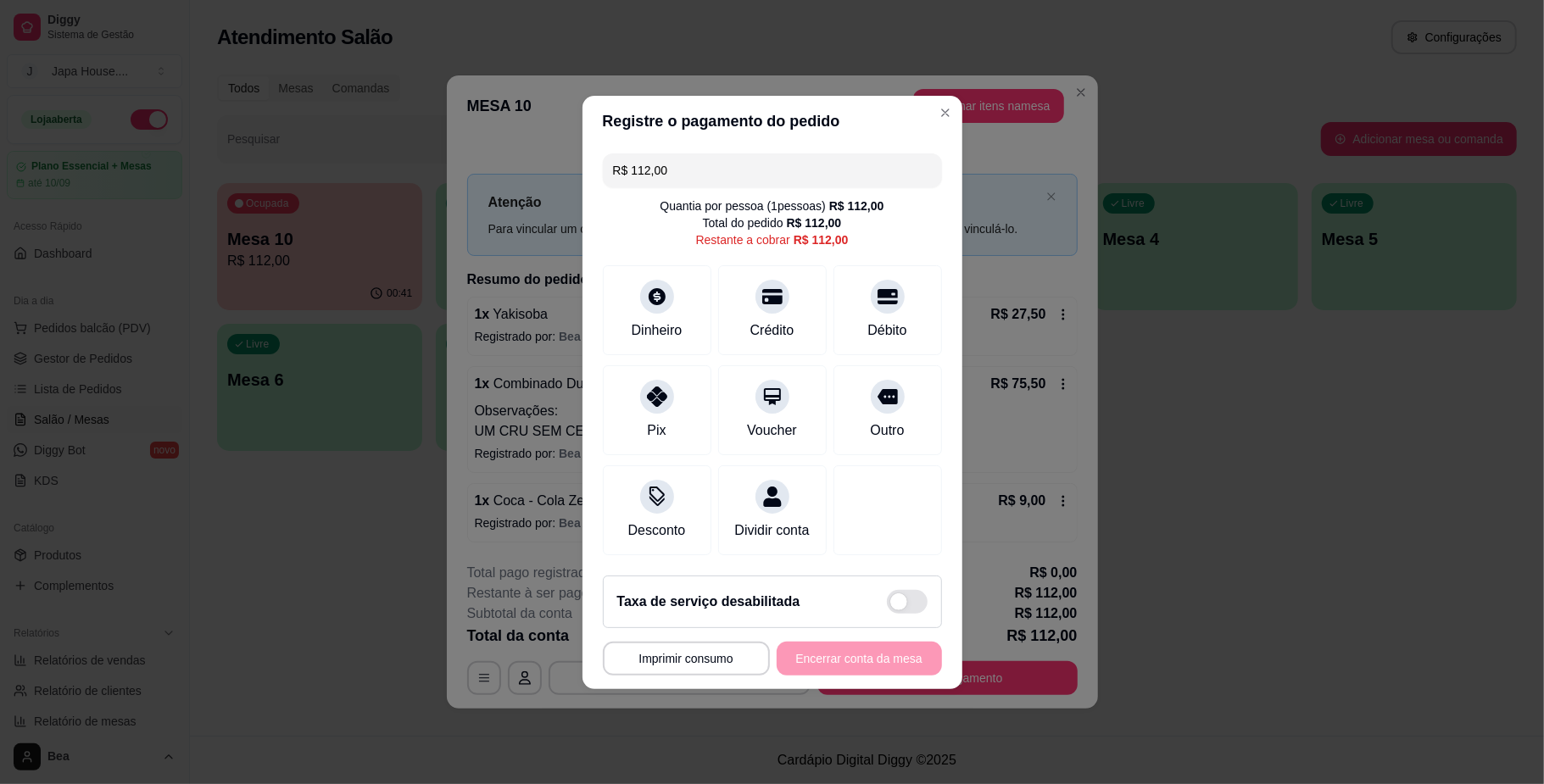
click at [754, 153] on input "R$ 112,00" at bounding box center [772, 170] width 318 height 34
click at [675, 288] on div "Dinheiro" at bounding box center [656, 306] width 120 height 99
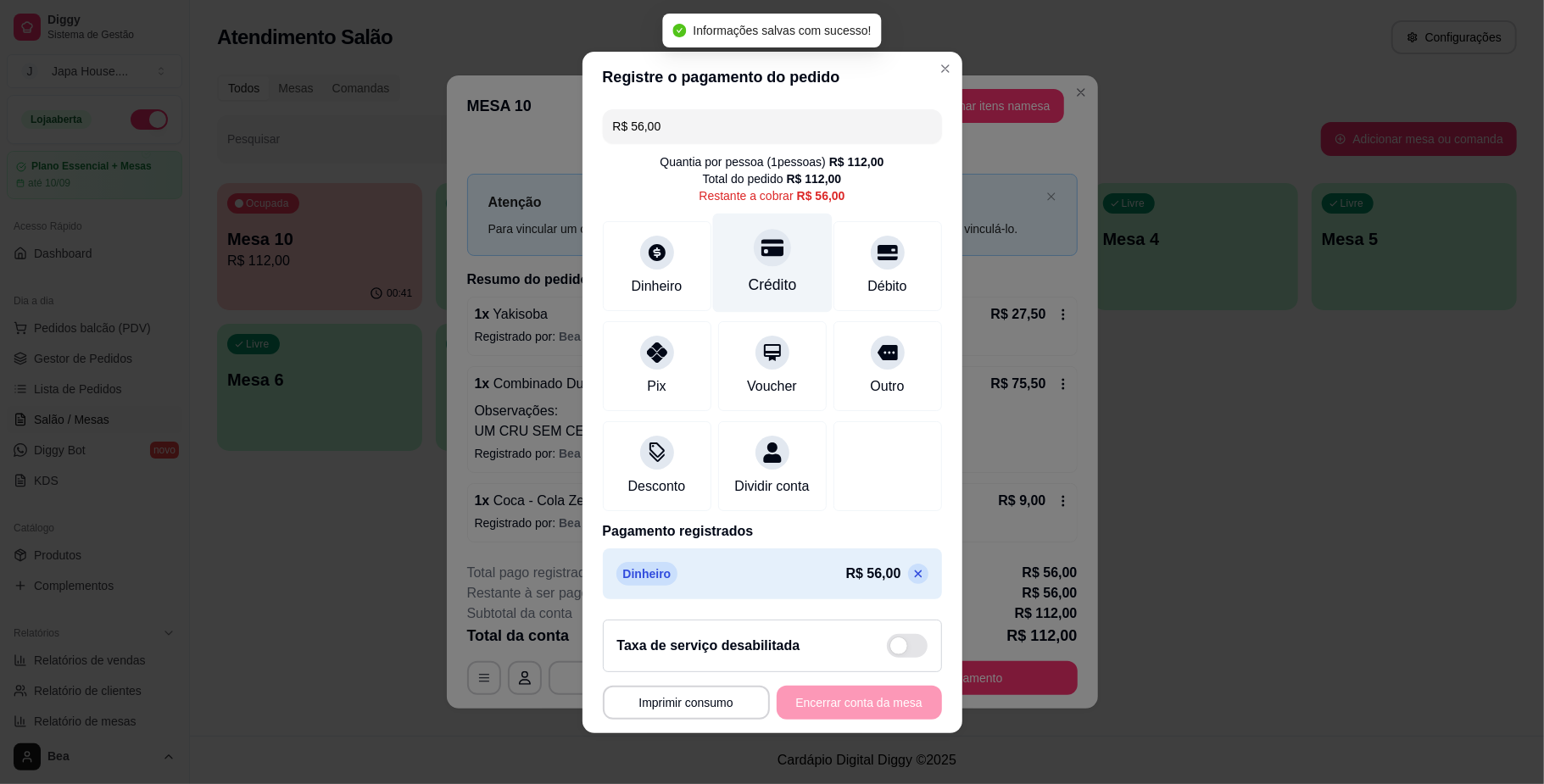
click at [757, 274] on div "Crédito" at bounding box center [772, 285] width 48 height 22
type input "R$ 0,00"
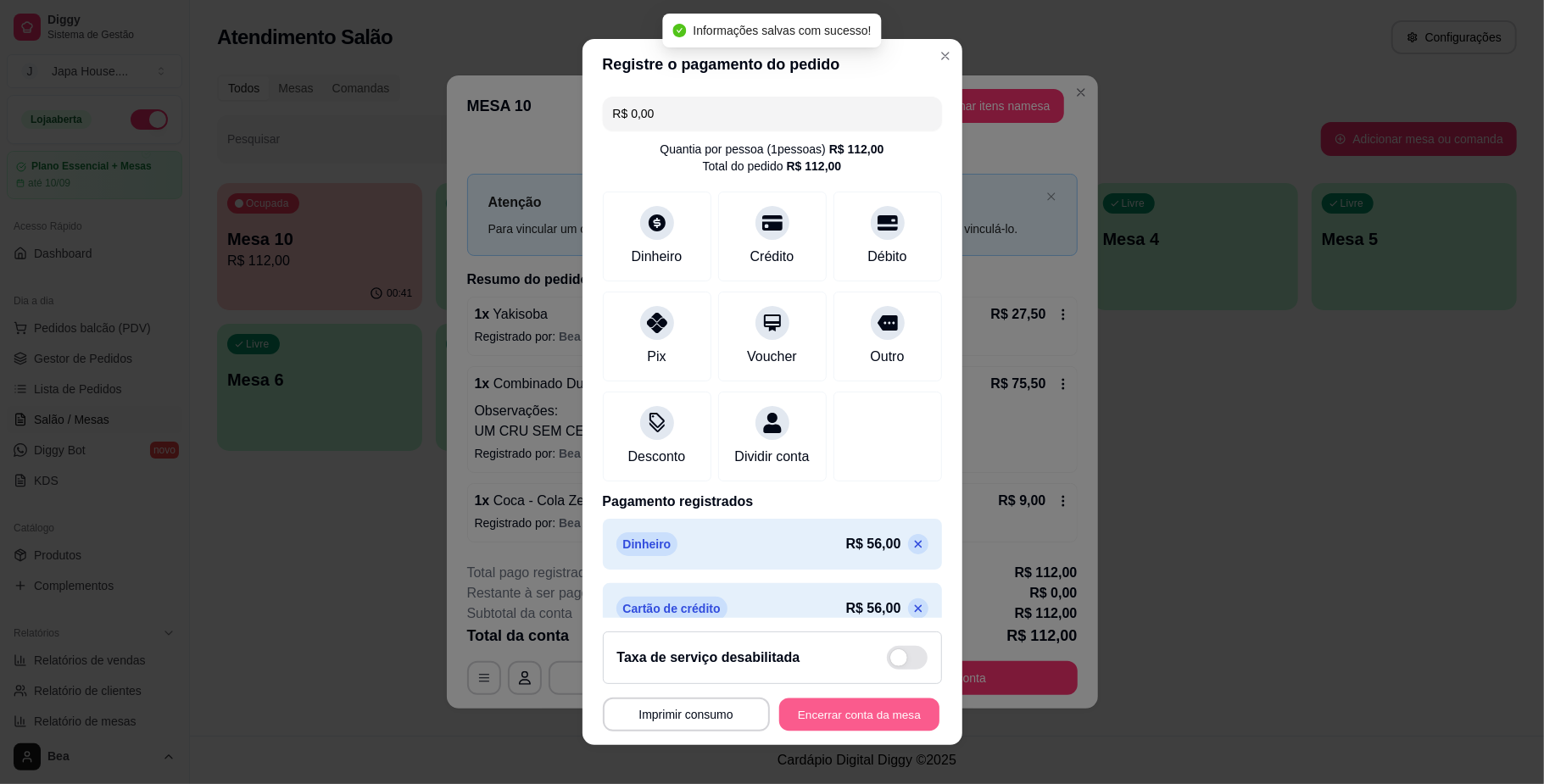
click at [841, 717] on button "Encerrar conta da mesa" at bounding box center [859, 714] width 161 height 33
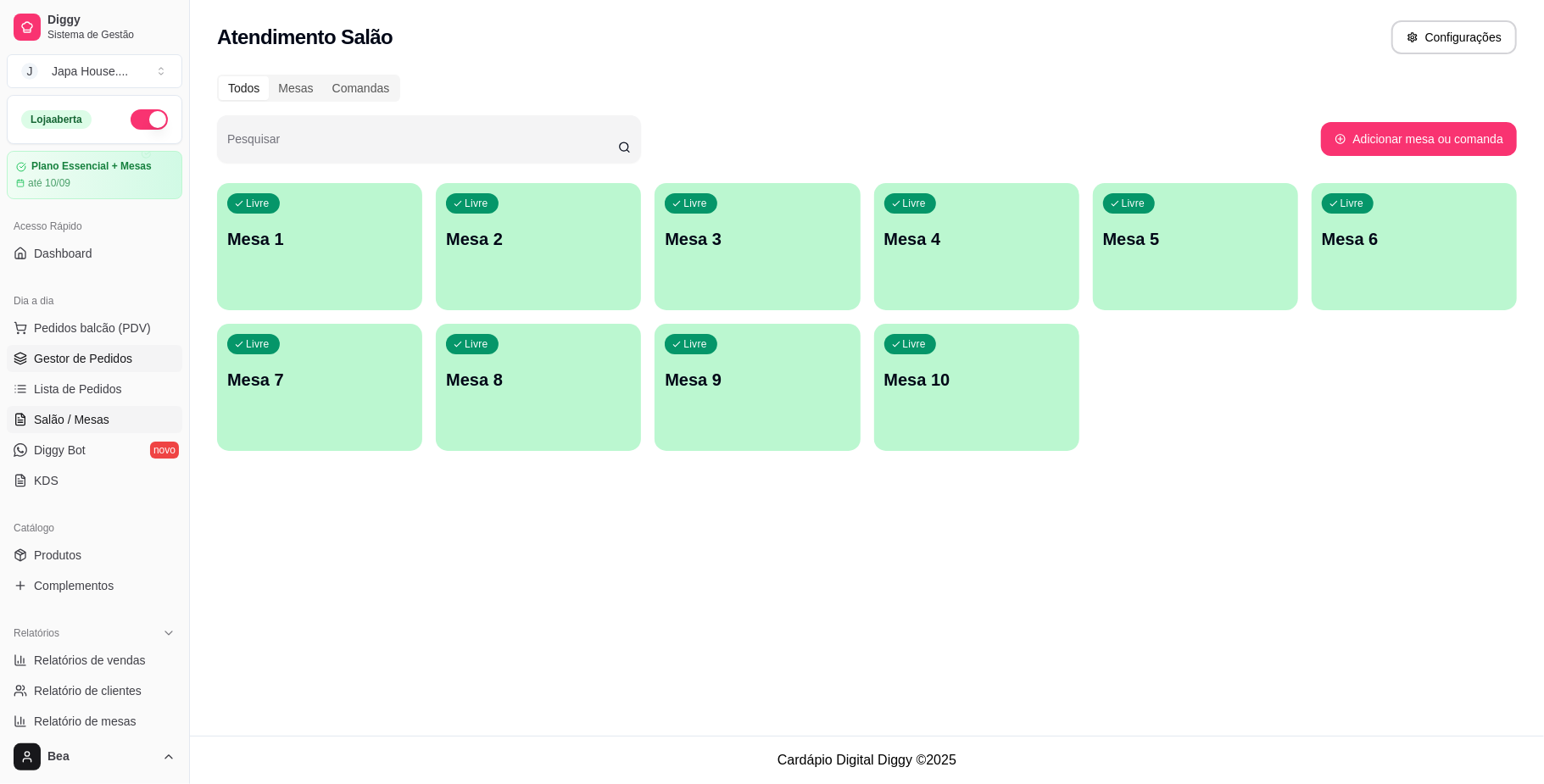
click at [87, 367] on link "Gestor de Pedidos" at bounding box center [95, 359] width 176 height 27
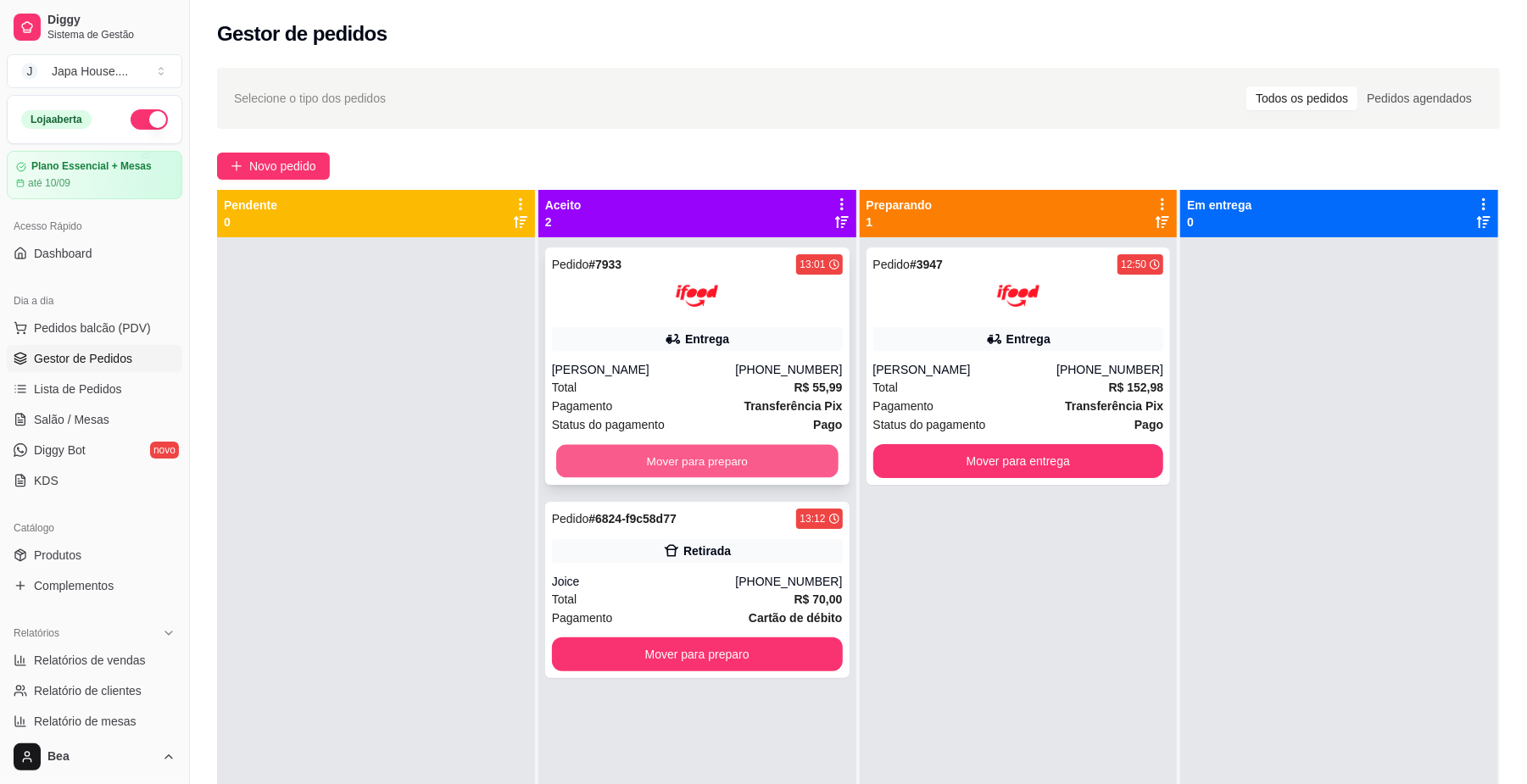
click at [689, 469] on button "Mover para preparo" at bounding box center [697, 461] width 282 height 33
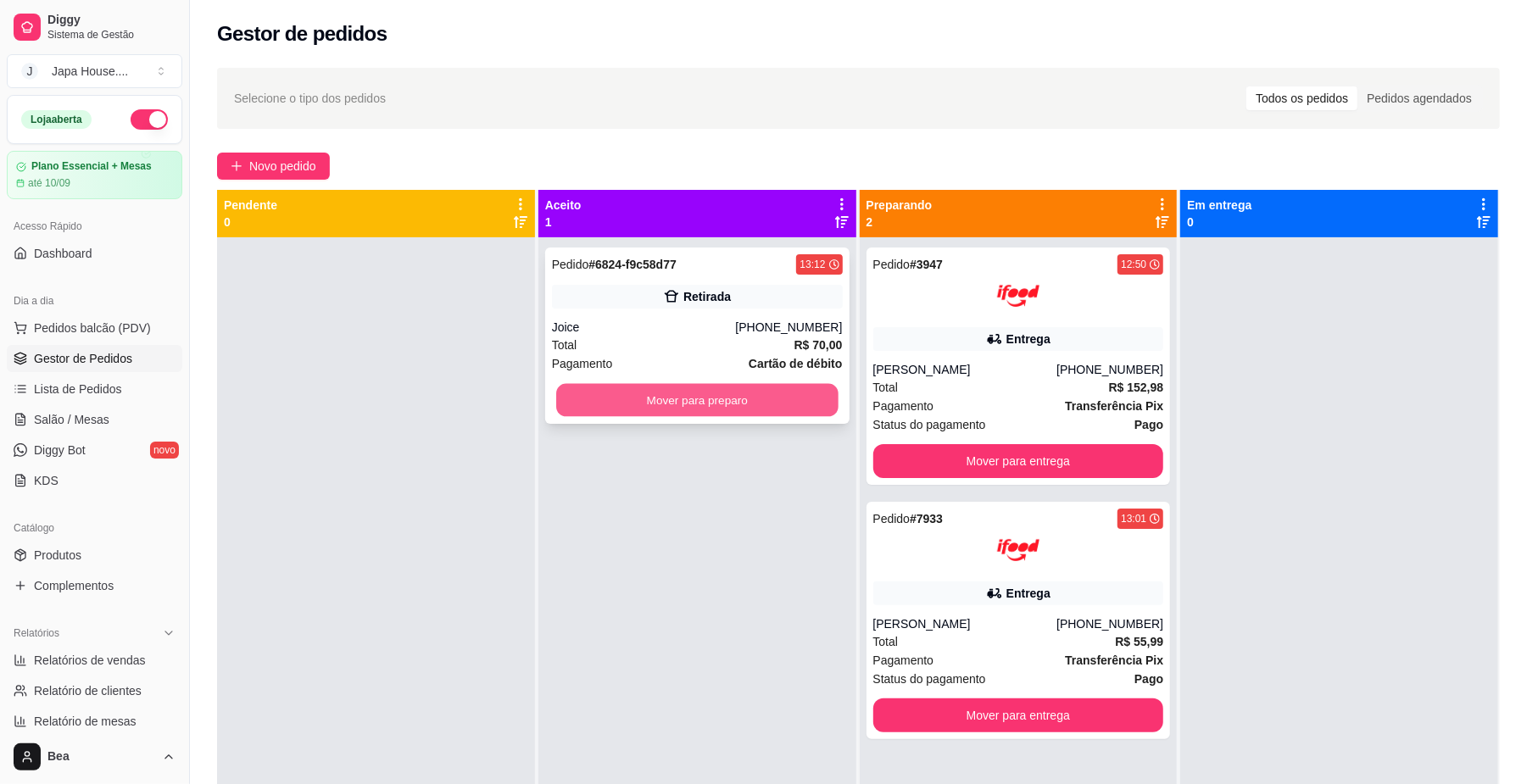
click at [702, 404] on button "Mover para preparo" at bounding box center [697, 400] width 282 height 33
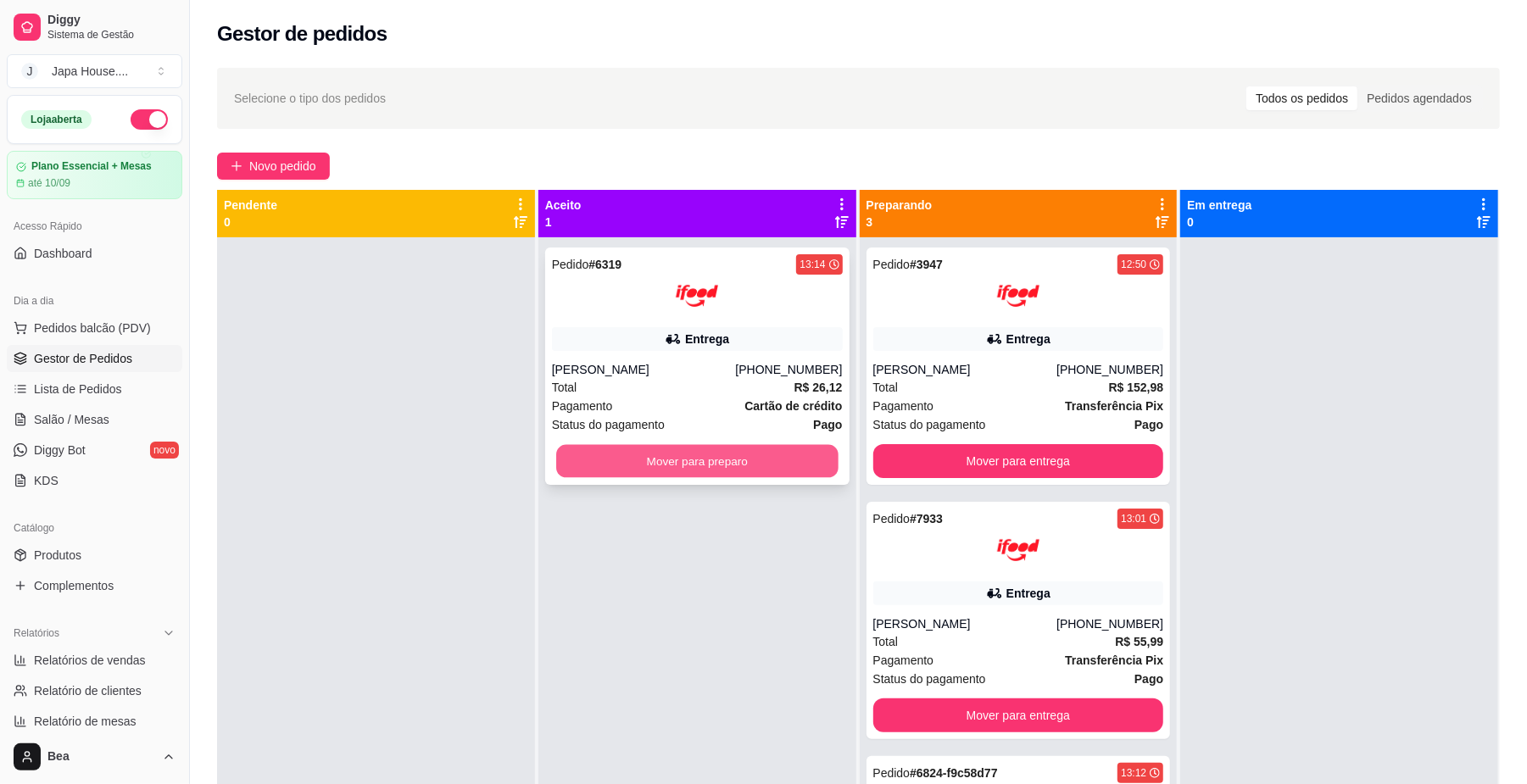
click at [746, 458] on button "Mover para preparo" at bounding box center [697, 461] width 282 height 33
click at [734, 455] on button "Mover para preparo" at bounding box center [697, 461] width 282 height 33
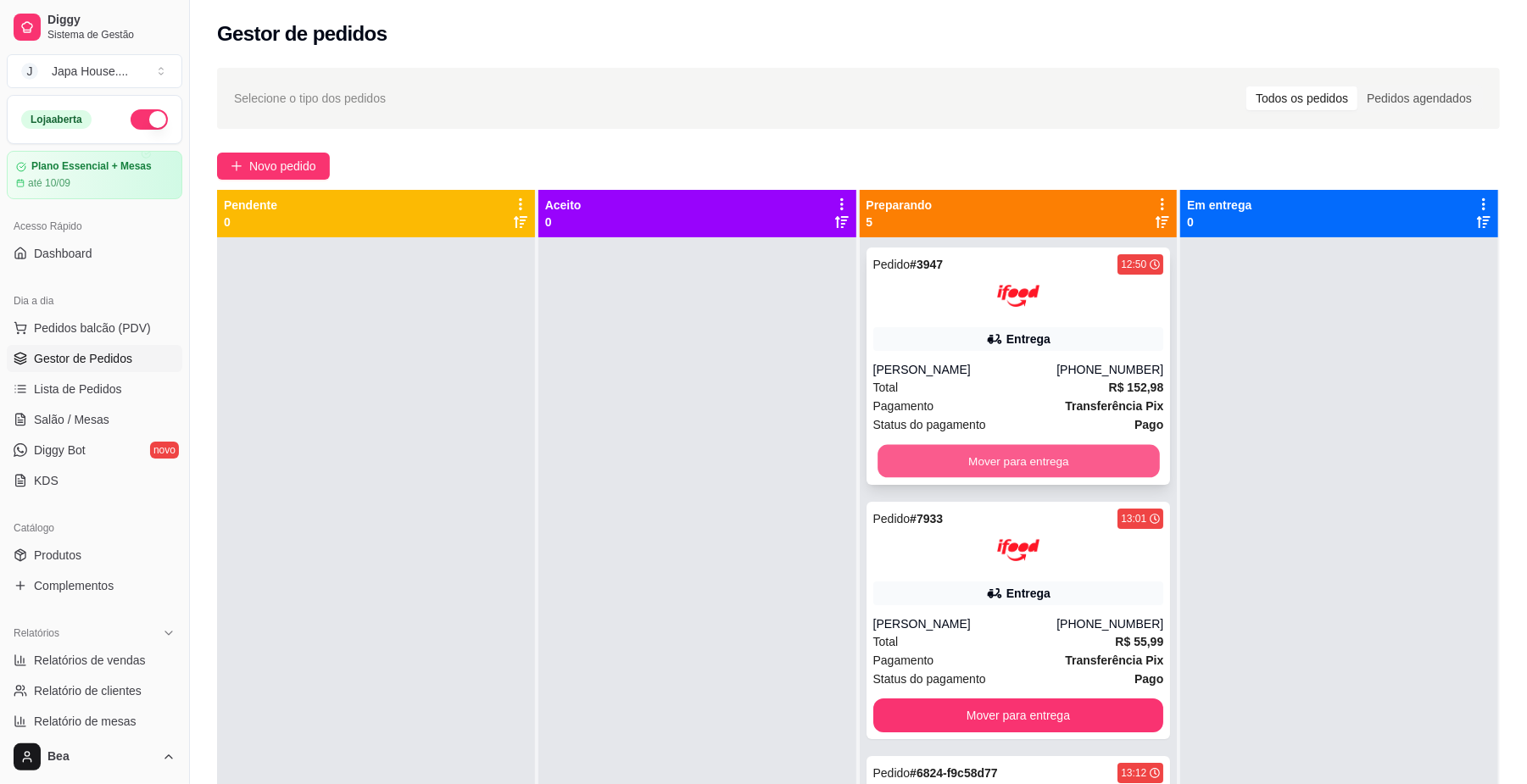
click at [1001, 461] on button "Mover para entrega" at bounding box center [1019, 461] width 282 height 33
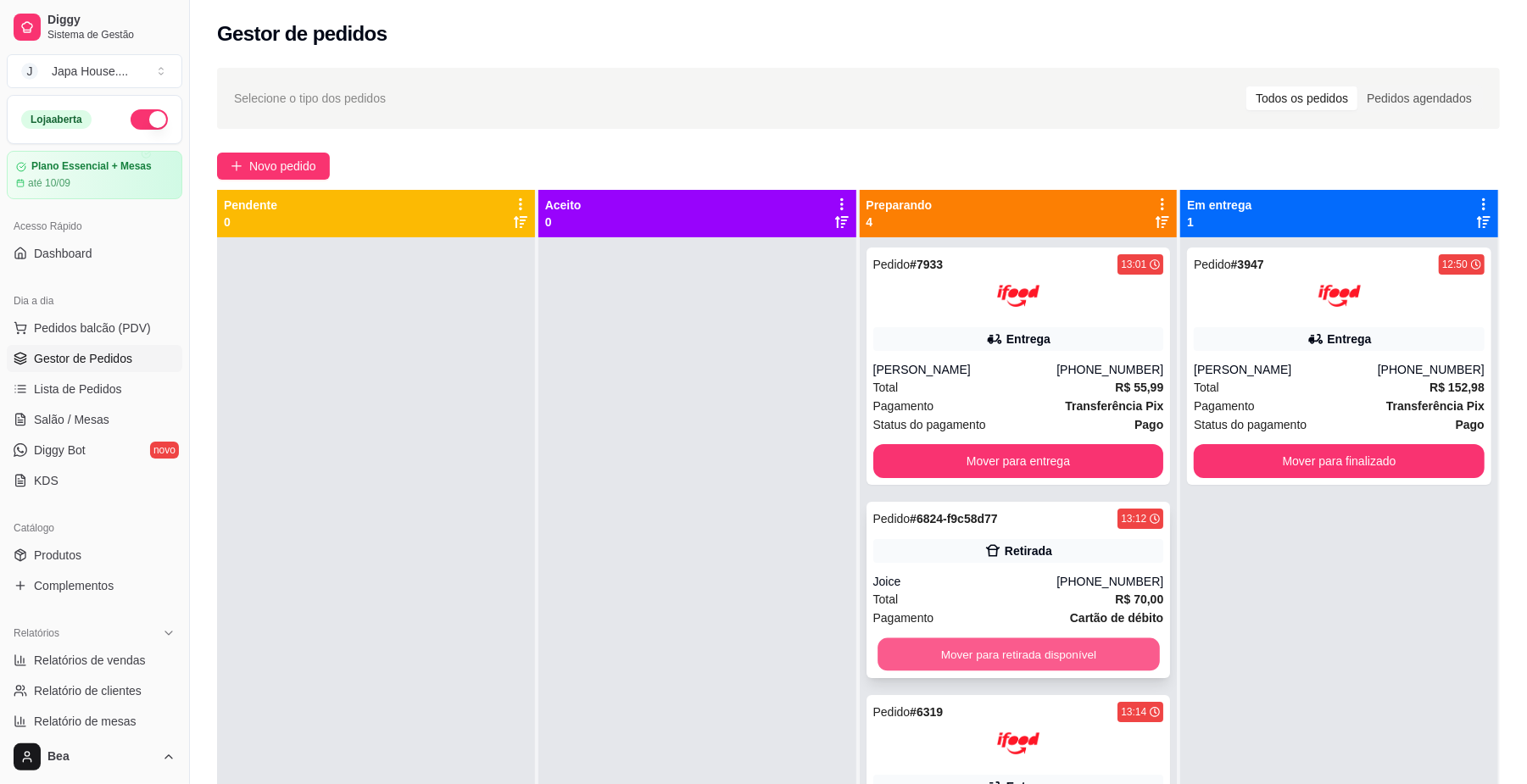
click at [1085, 648] on button "Mover para retirada disponível" at bounding box center [1019, 655] width 282 height 33
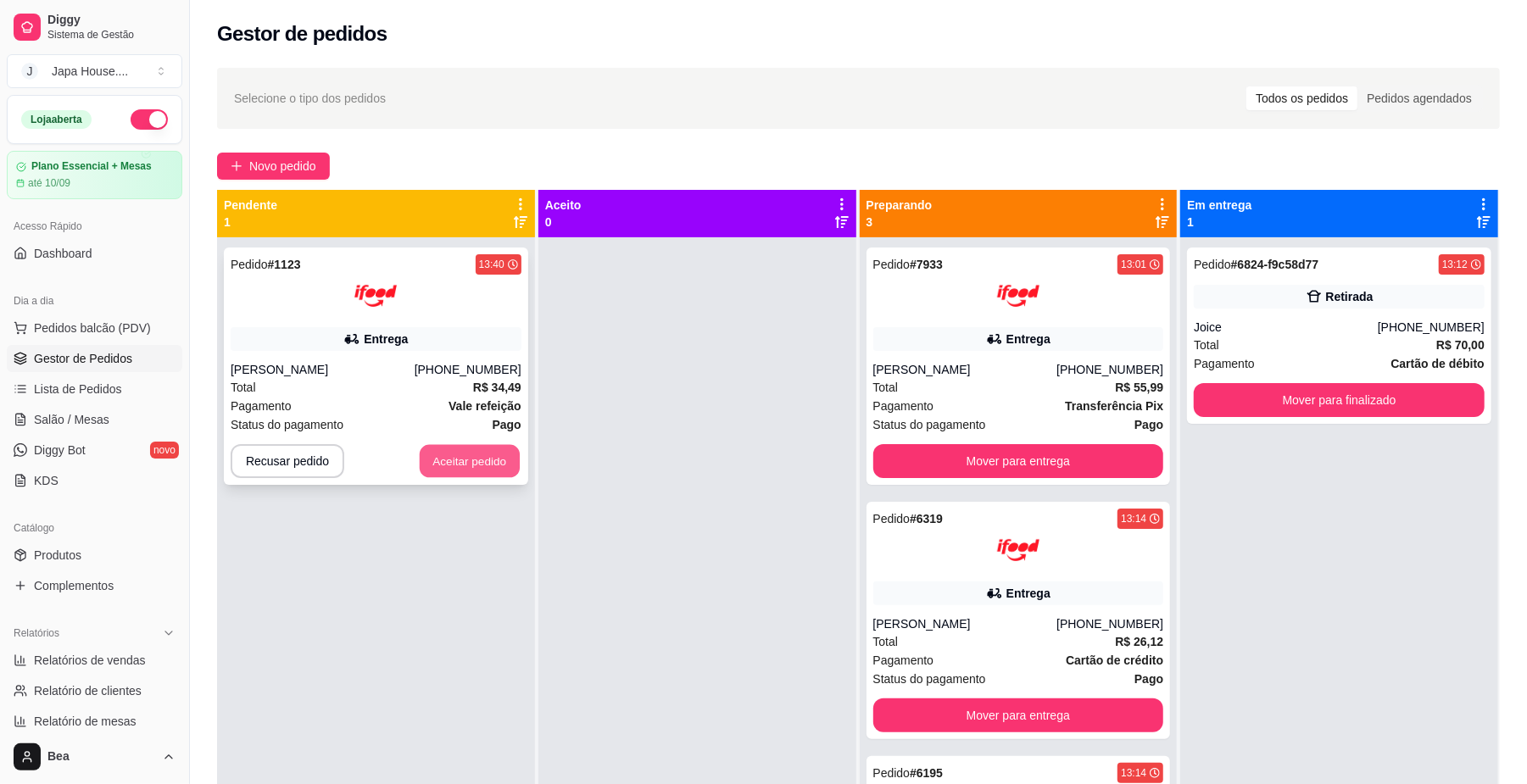
click at [431, 463] on button "Aceitar pedido" at bounding box center [469, 461] width 100 height 33
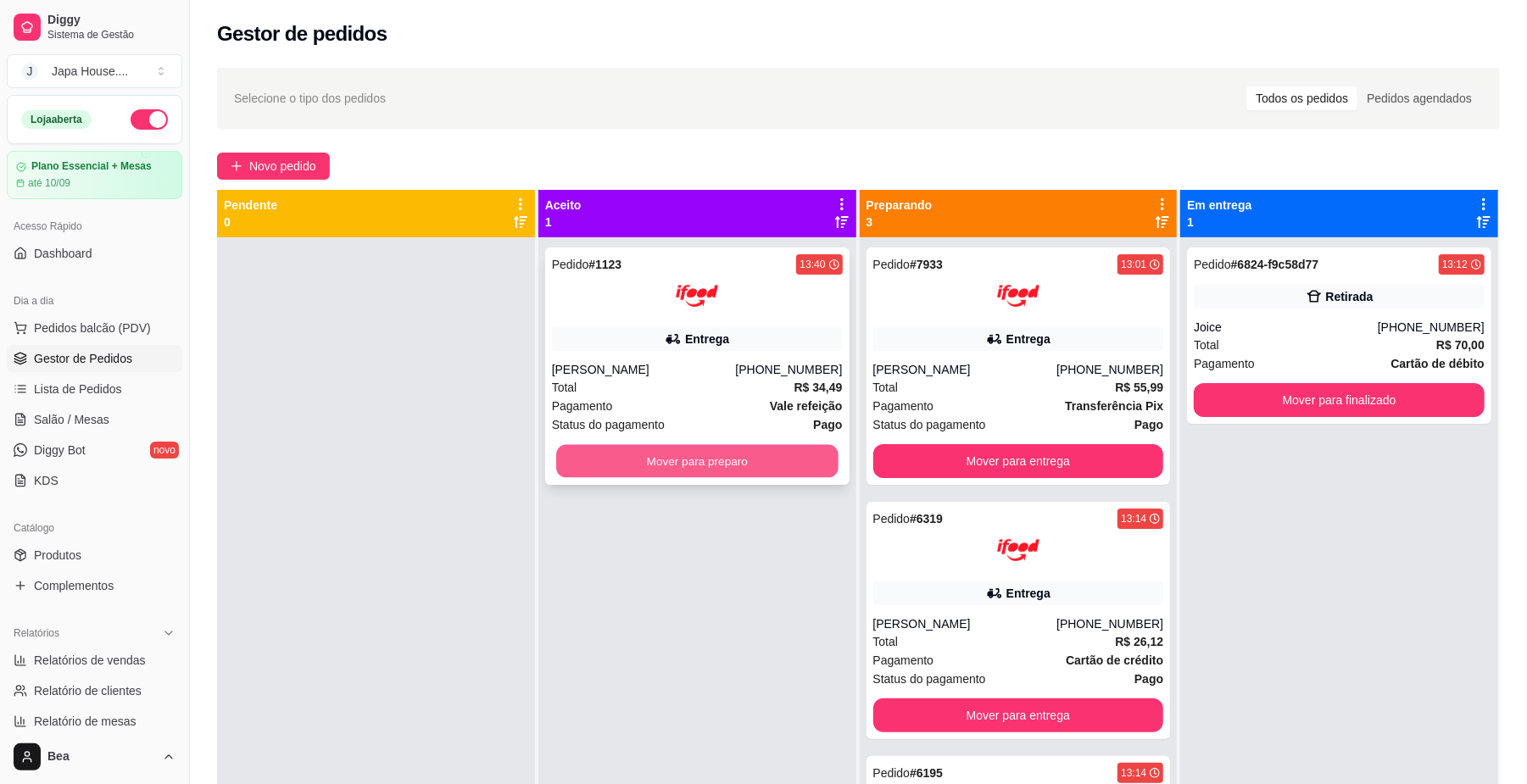
click at [608, 466] on button "Mover para preparo" at bounding box center [697, 461] width 282 height 33
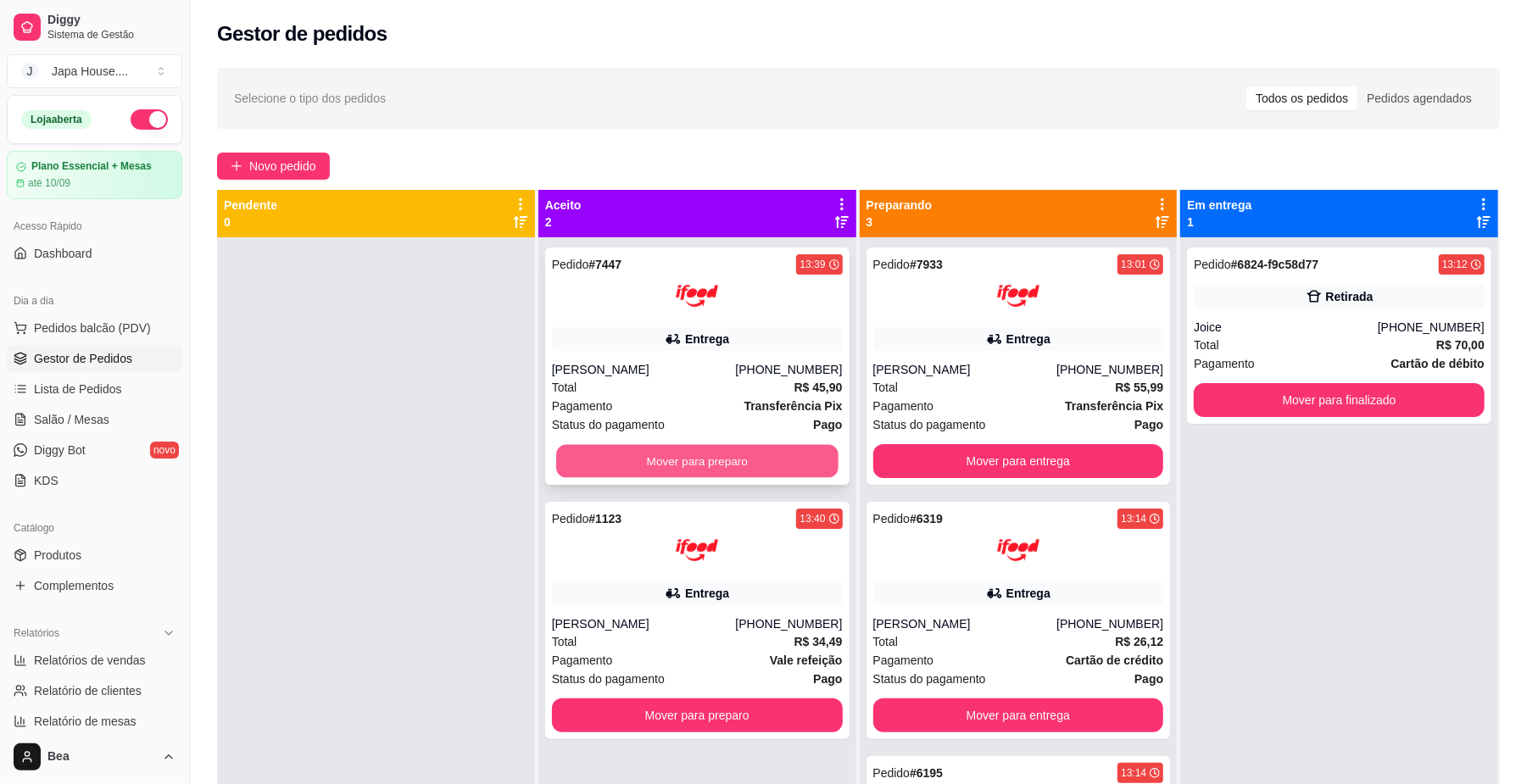
click at [785, 470] on button "Mover para preparo" at bounding box center [697, 461] width 282 height 33
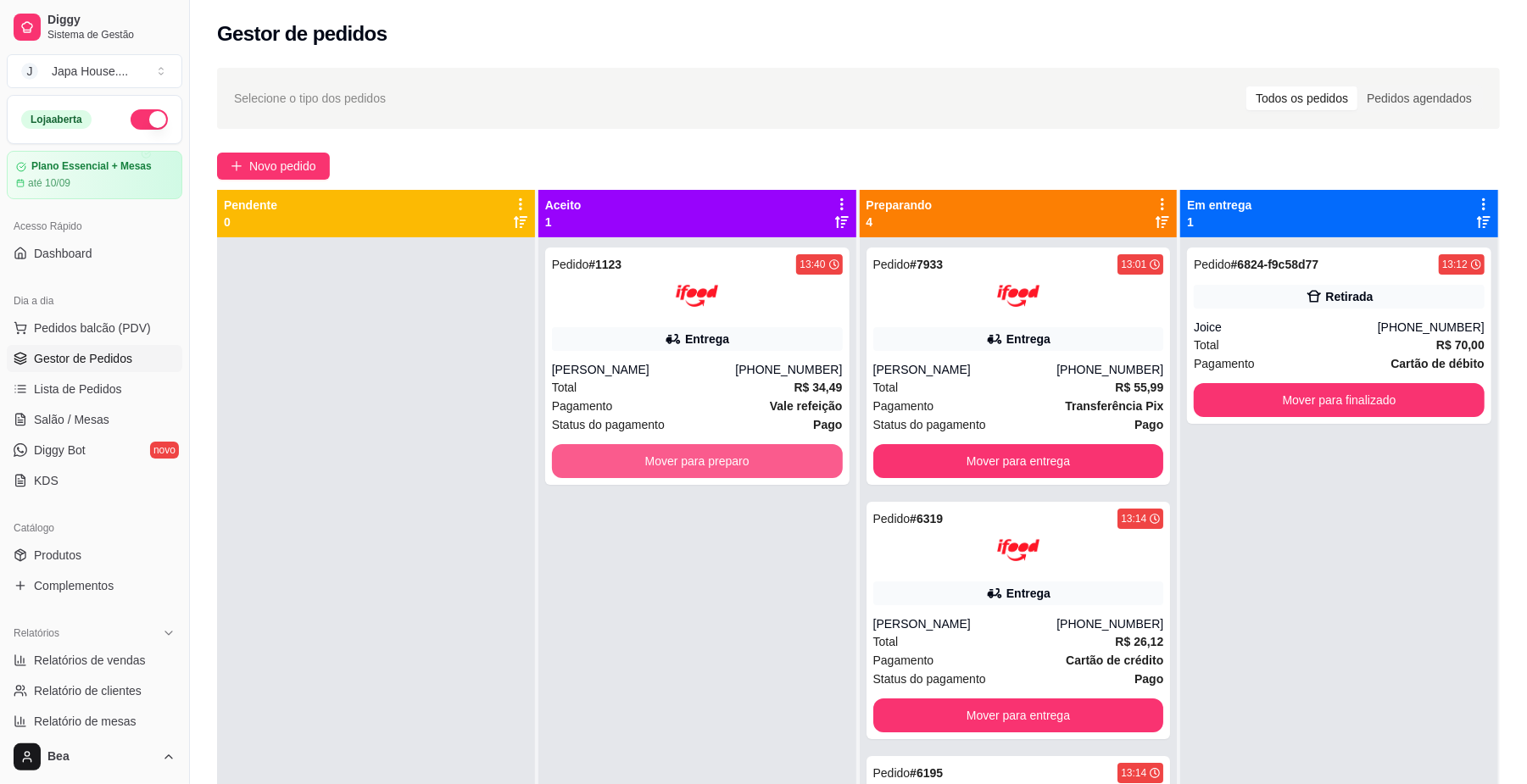
click at [785, 470] on button "Mover para preparo" at bounding box center [697, 461] width 291 height 34
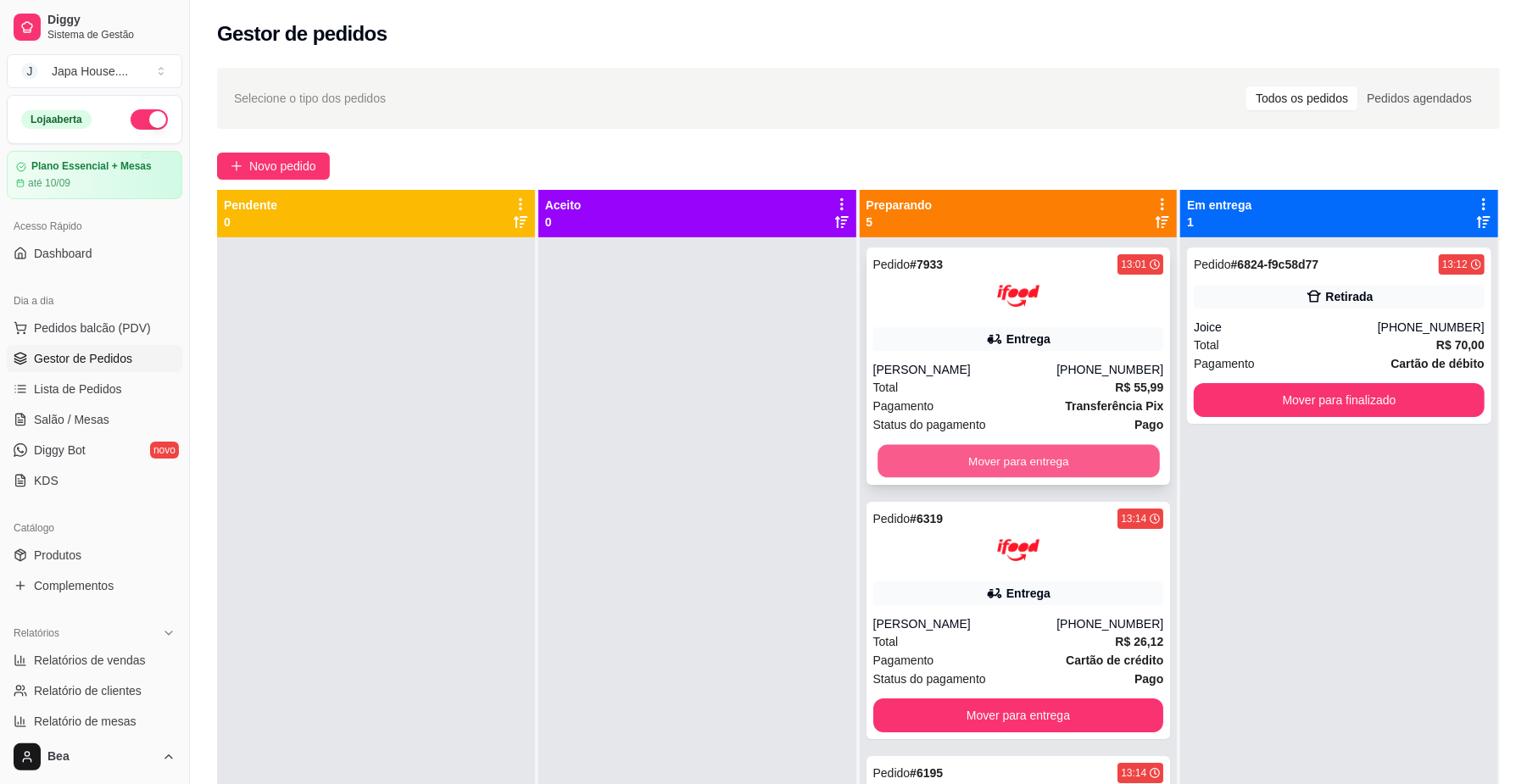
click at [951, 466] on button "Mover para entrega" at bounding box center [1019, 461] width 282 height 33
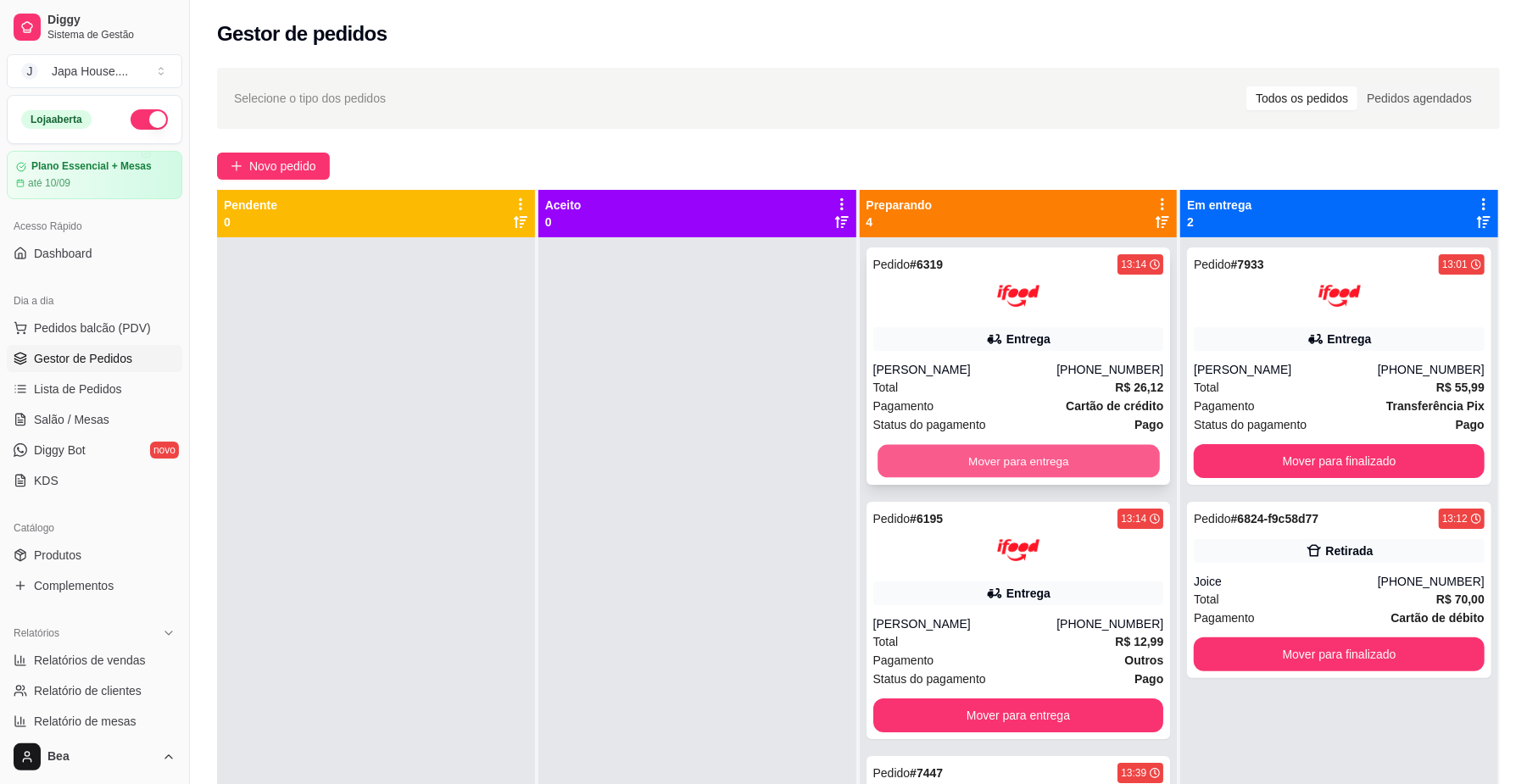
click at [967, 449] on button "Mover para entrega" at bounding box center [1019, 461] width 282 height 33
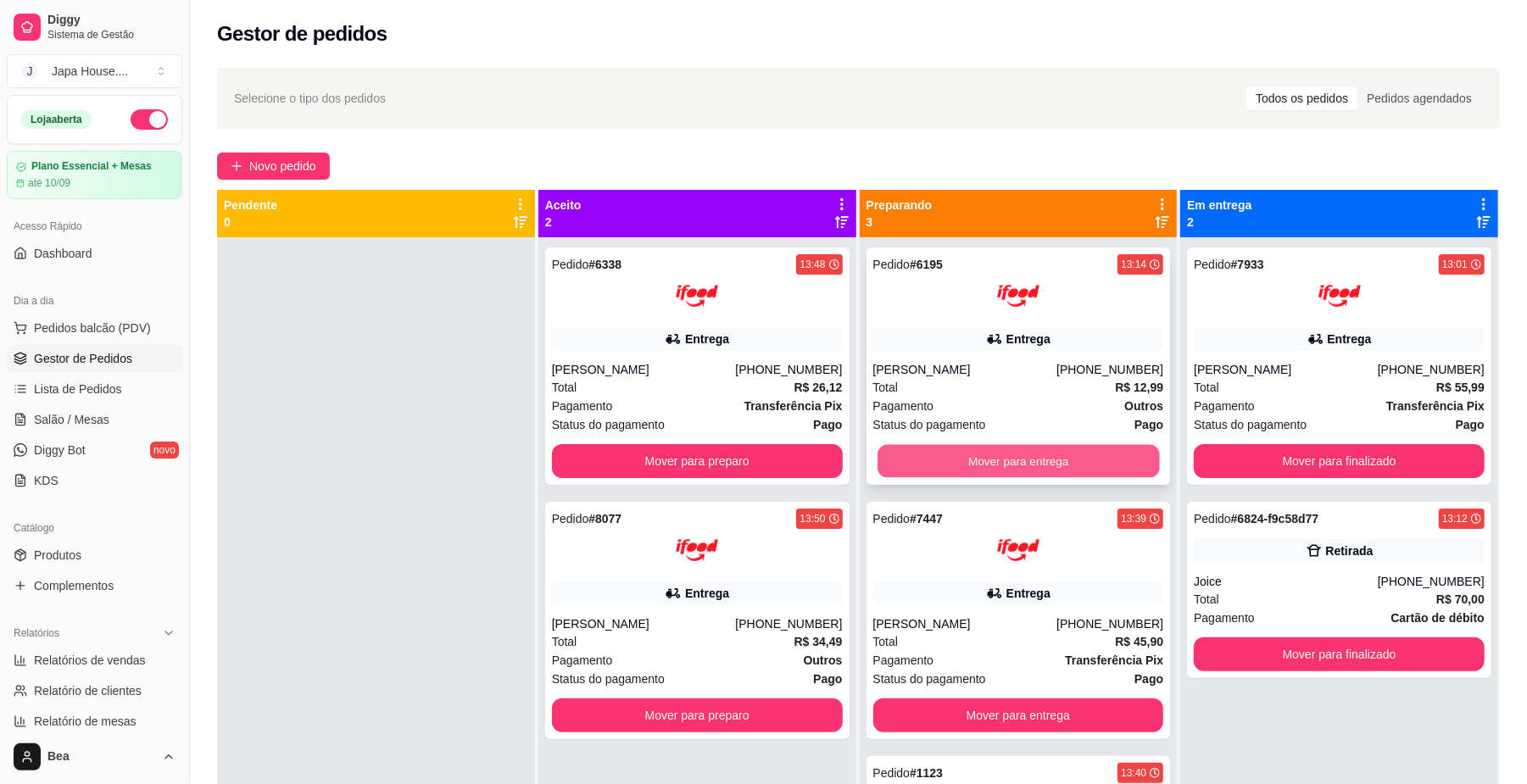
click at [1001, 451] on button "Mover para entrega" at bounding box center [1019, 461] width 282 height 33
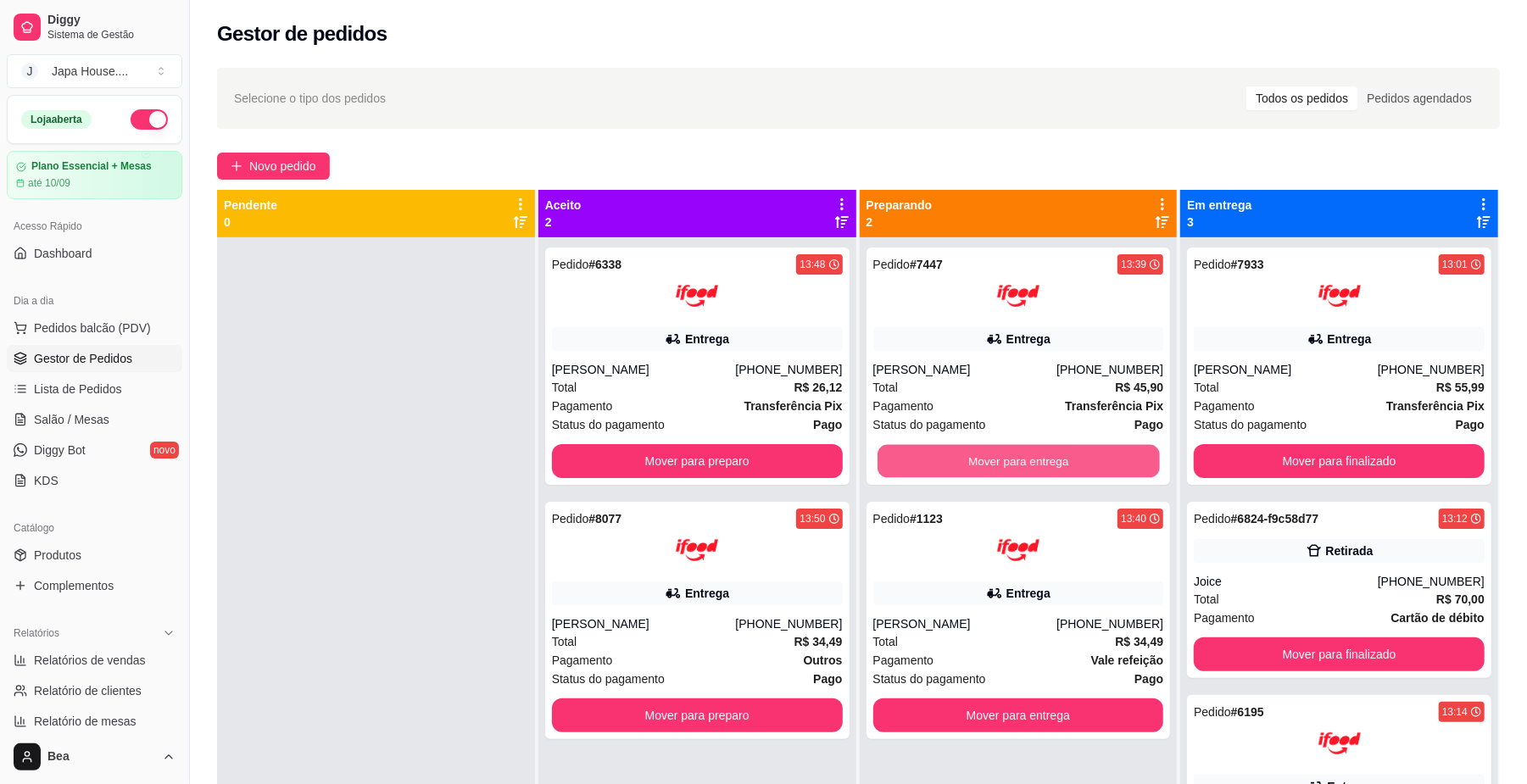
click at [1001, 451] on button "Mover para entrega" at bounding box center [1019, 461] width 282 height 33
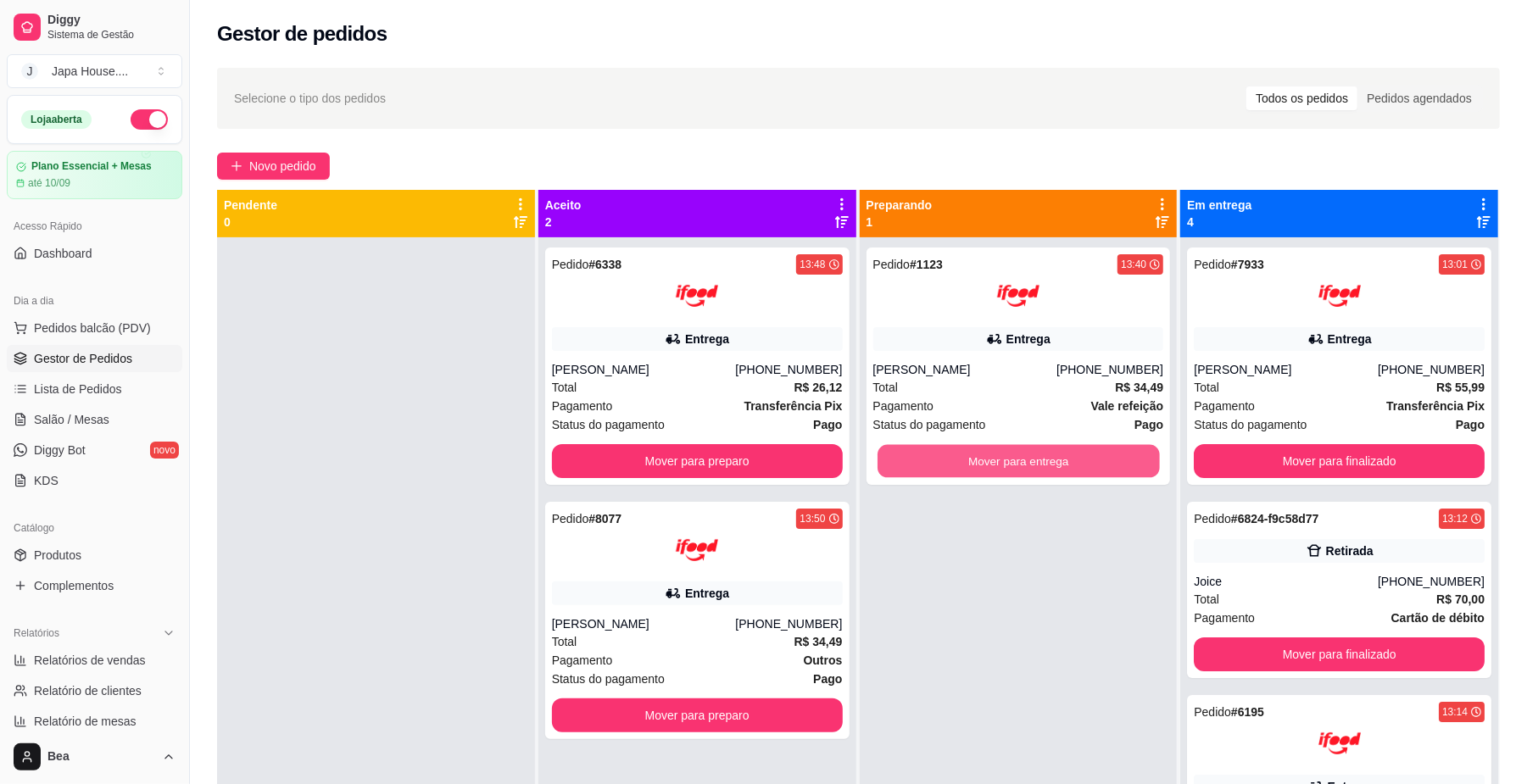
click at [1001, 451] on button "Mover para entrega" at bounding box center [1019, 461] width 282 height 33
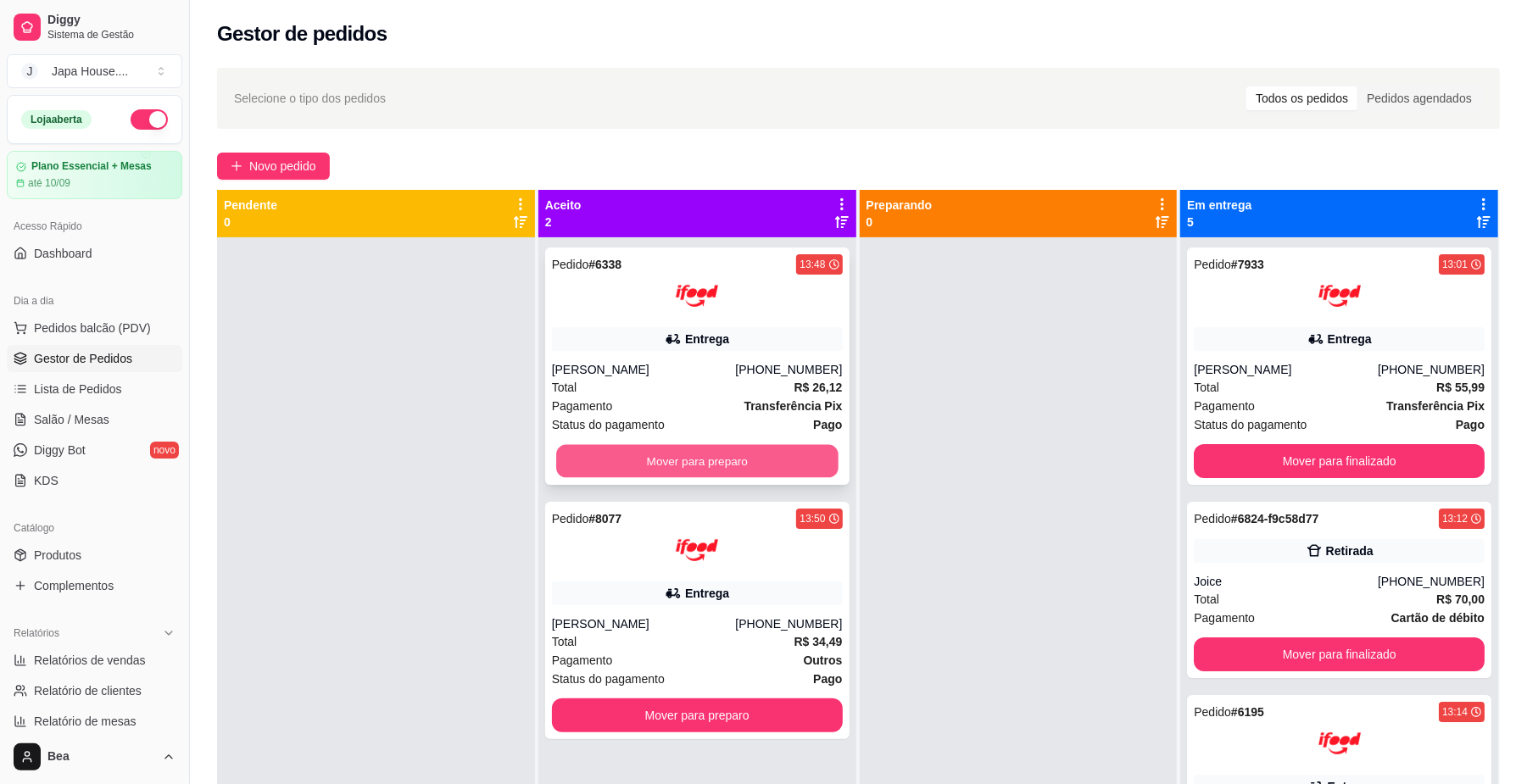
click at [777, 461] on button "Mover para preparo" at bounding box center [697, 461] width 282 height 33
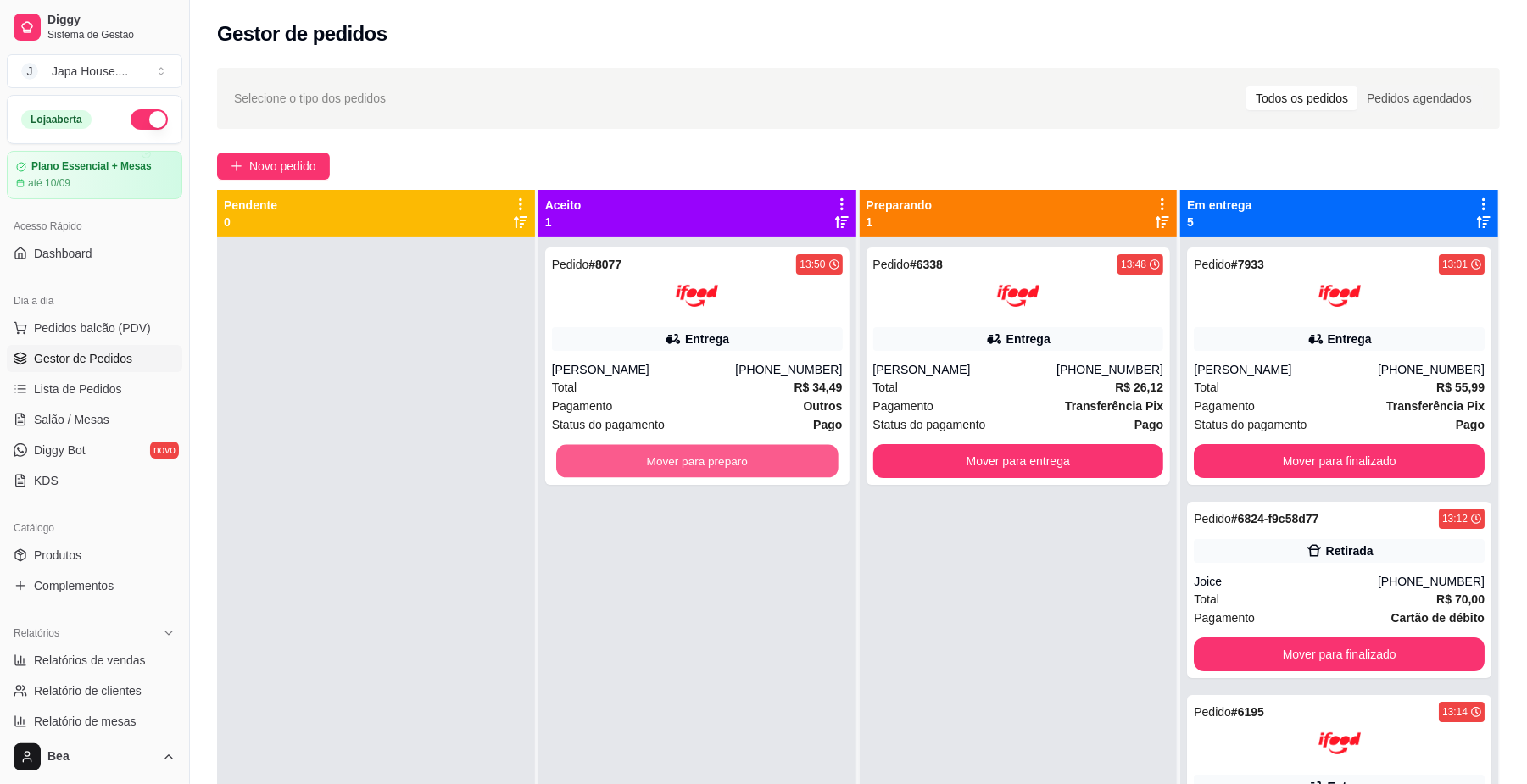
click at [777, 461] on button "Mover para preparo" at bounding box center [697, 461] width 282 height 33
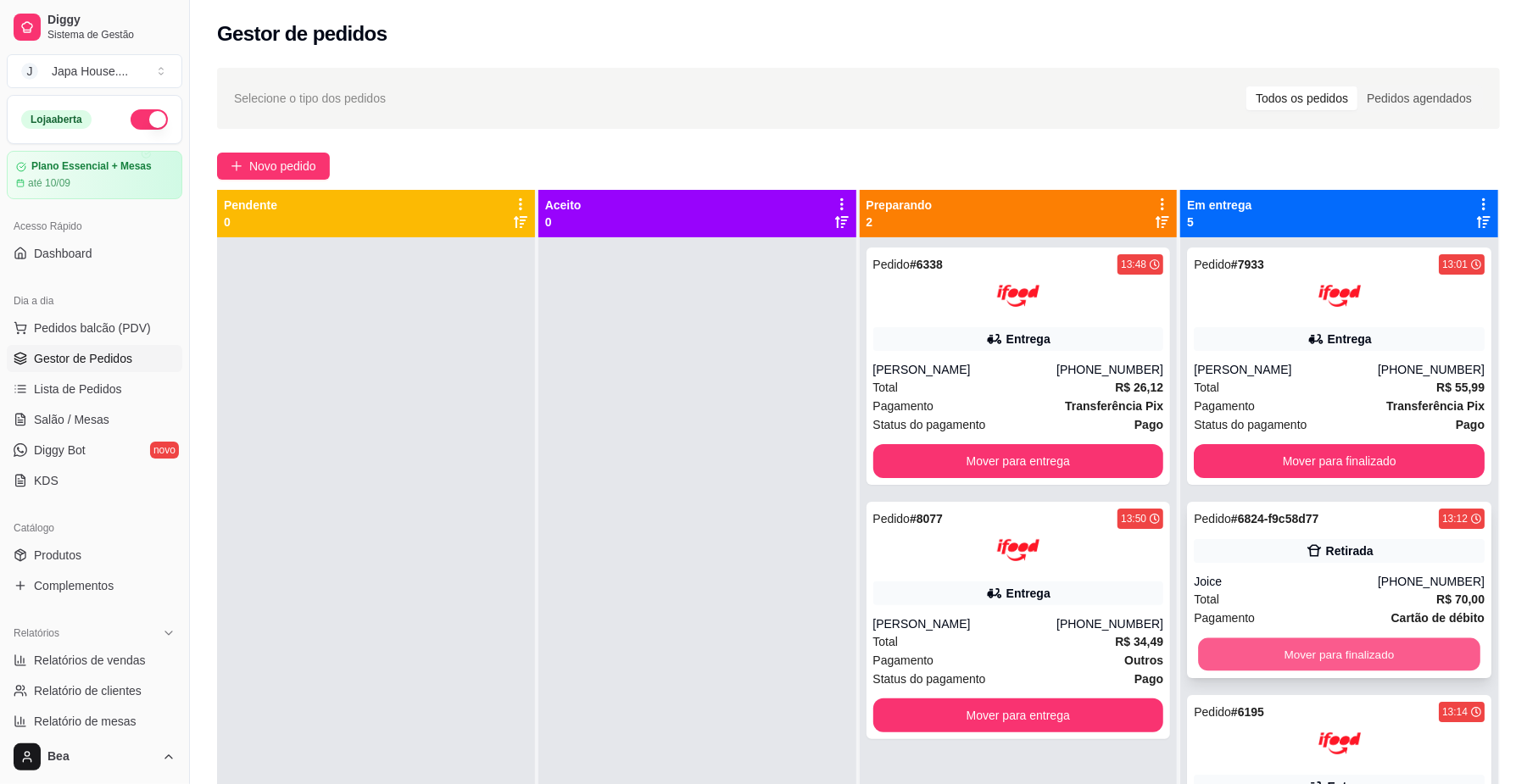
click at [1293, 655] on button "Mover para finalizado" at bounding box center [1339, 655] width 282 height 33
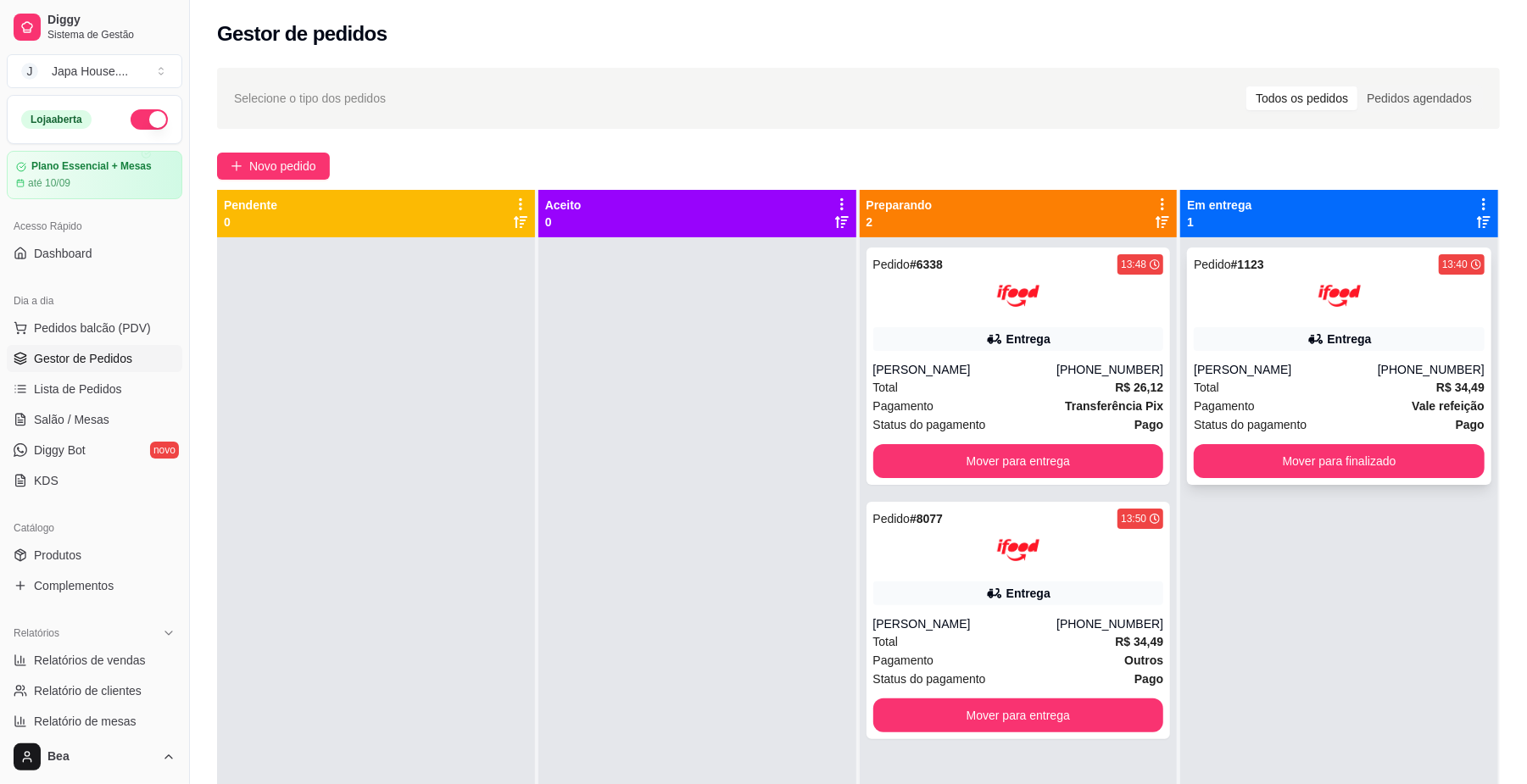
click at [1387, 337] on div "Entrega" at bounding box center [1339, 339] width 291 height 24
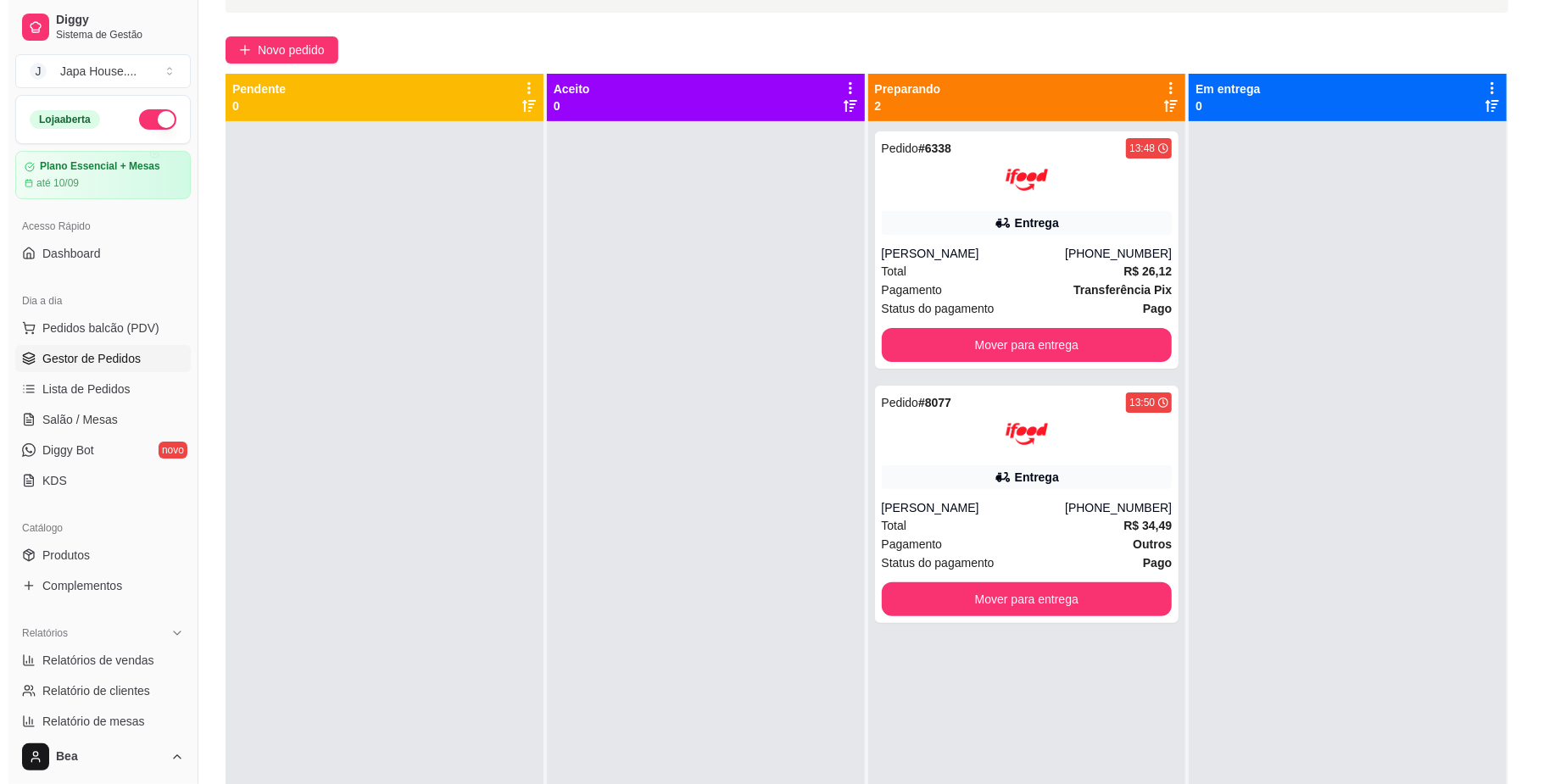
scroll to position [55, 0]
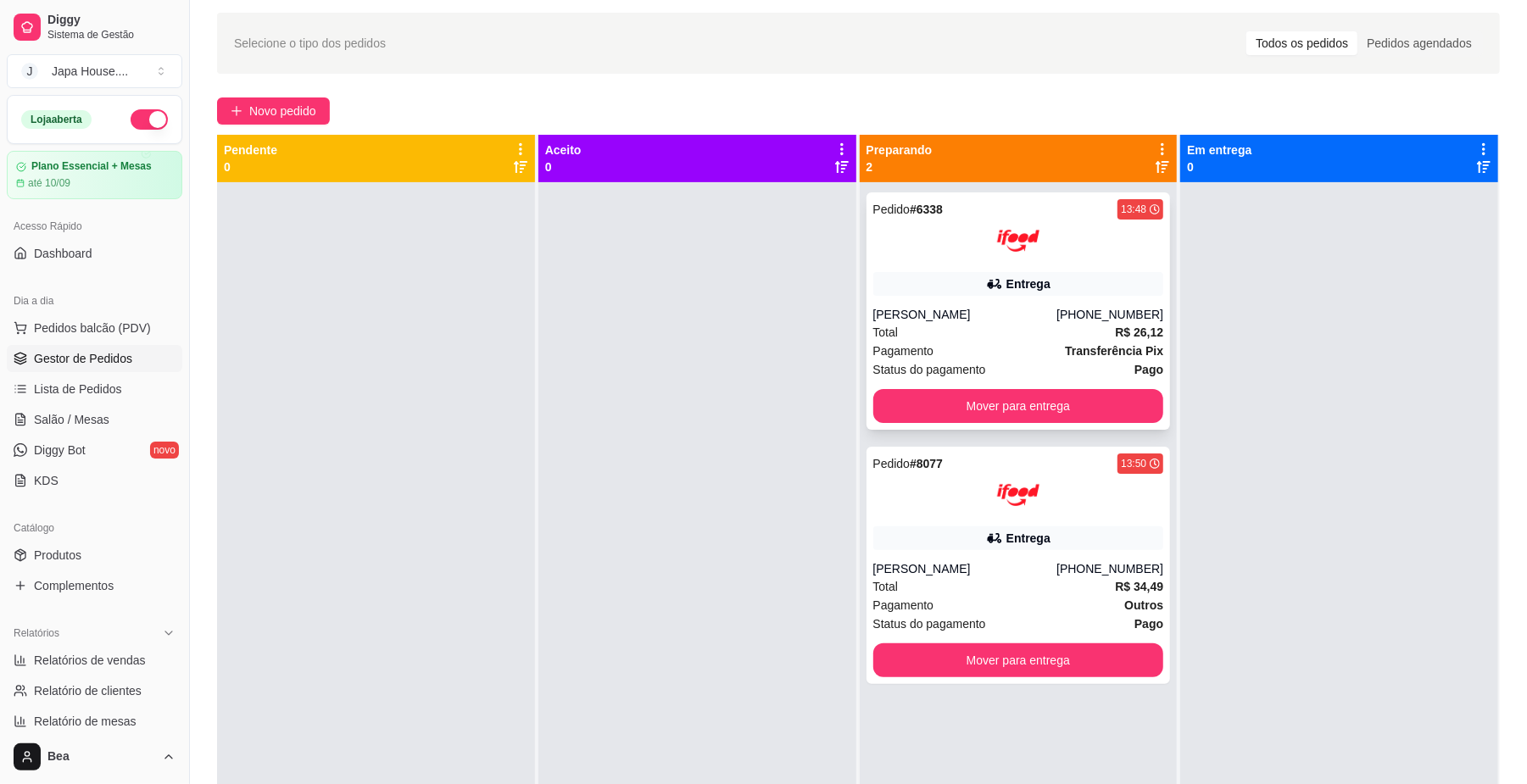
click at [889, 297] on div "Pedido # 6338 13:48 Entrega [PERSON_NAME] [PHONE_NUMBER] Total R$ 26,12 Pagamen…" at bounding box center [1018, 311] width 304 height 237
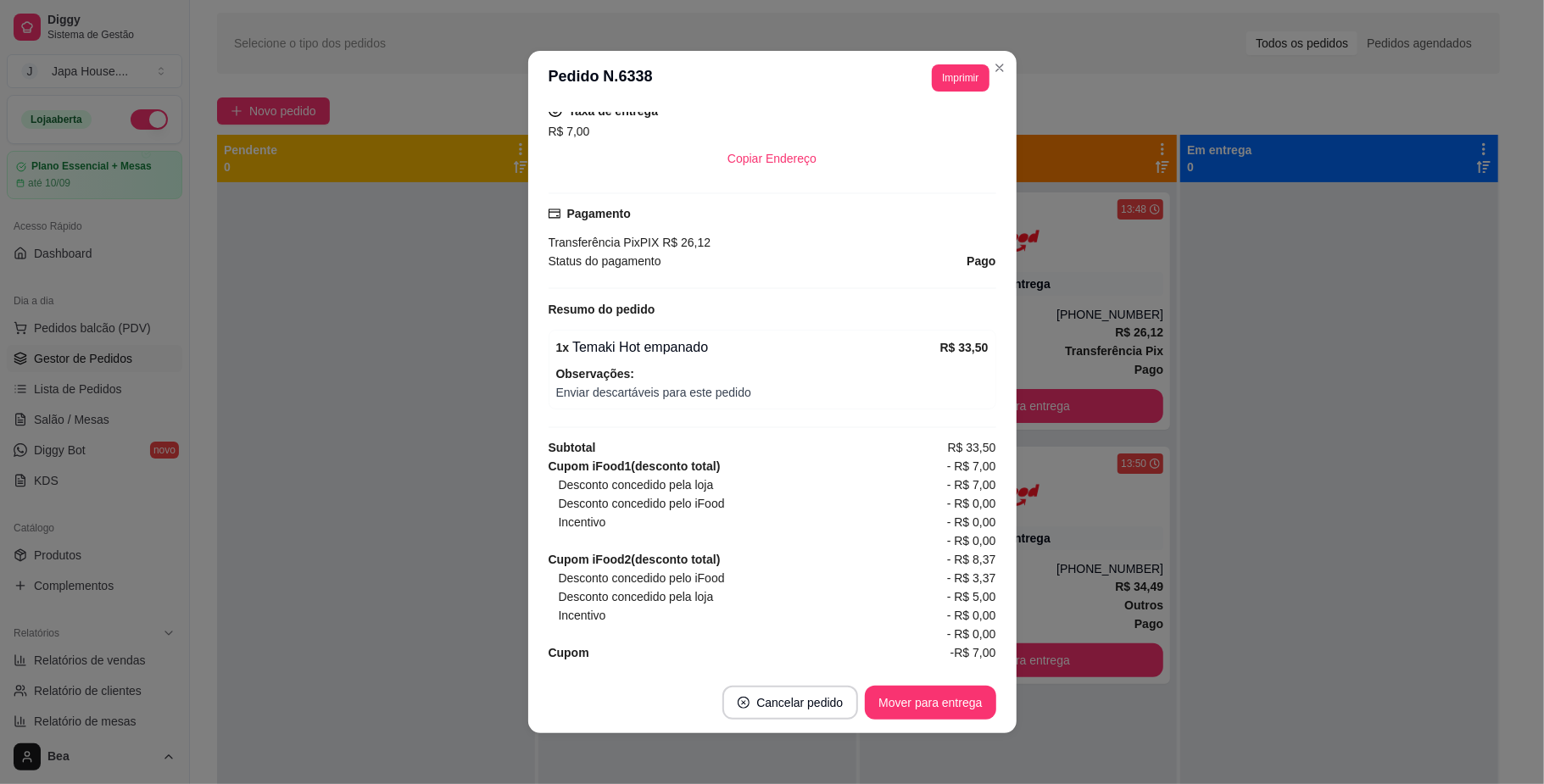
scroll to position [444, 0]
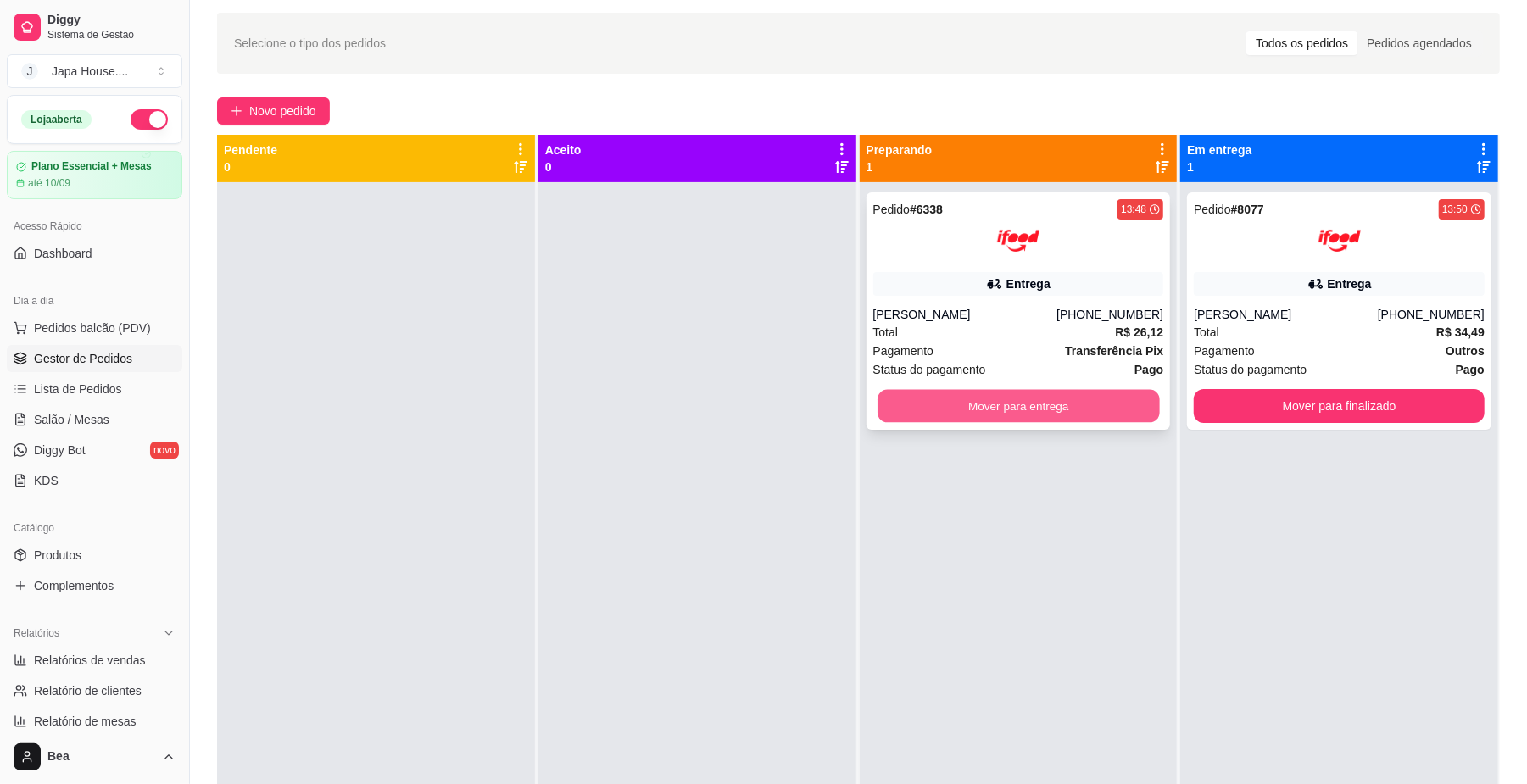
click at [982, 397] on button "Mover para entrega" at bounding box center [1019, 406] width 282 height 33
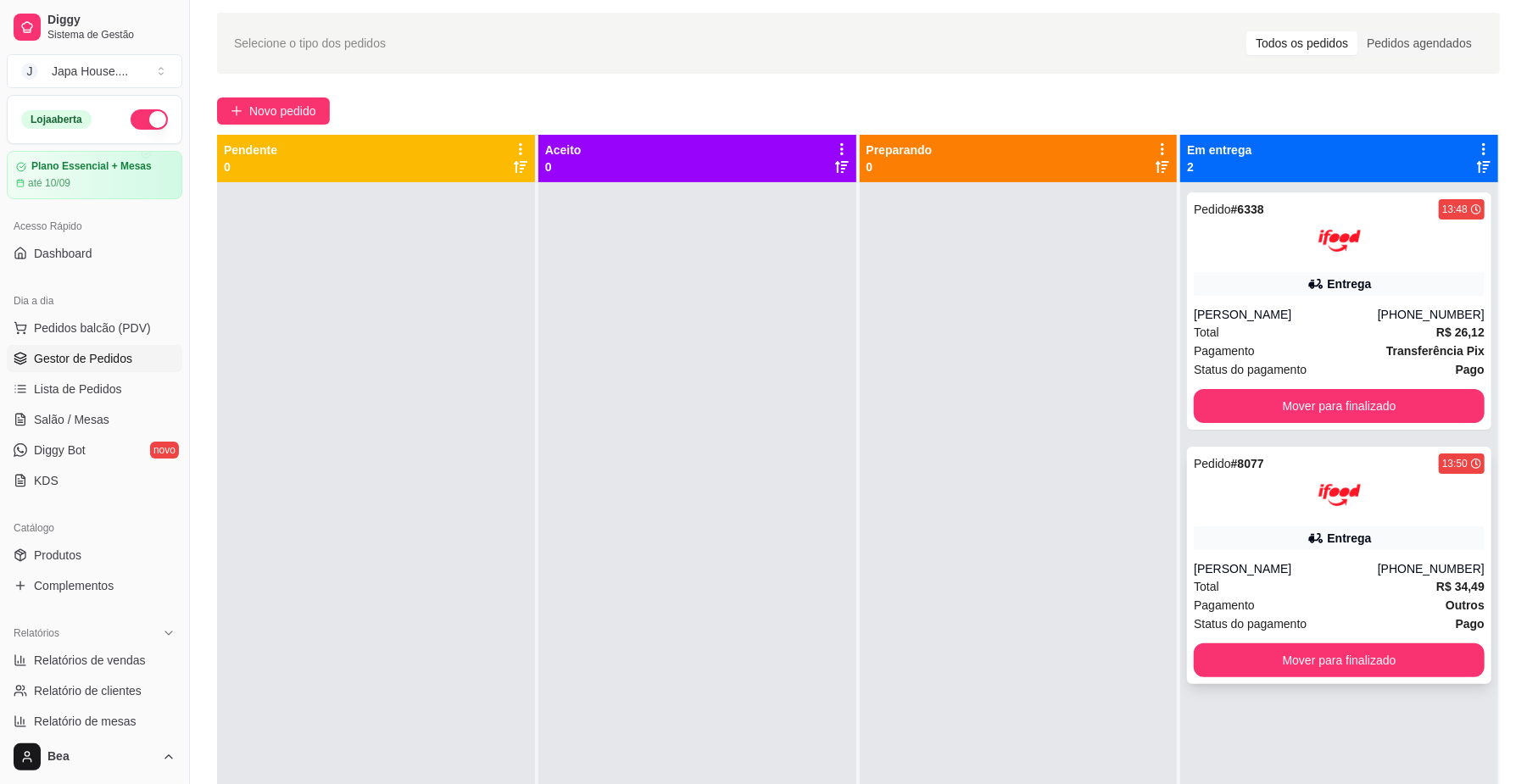
click at [1327, 503] on img at bounding box center [1340, 495] width 43 height 43
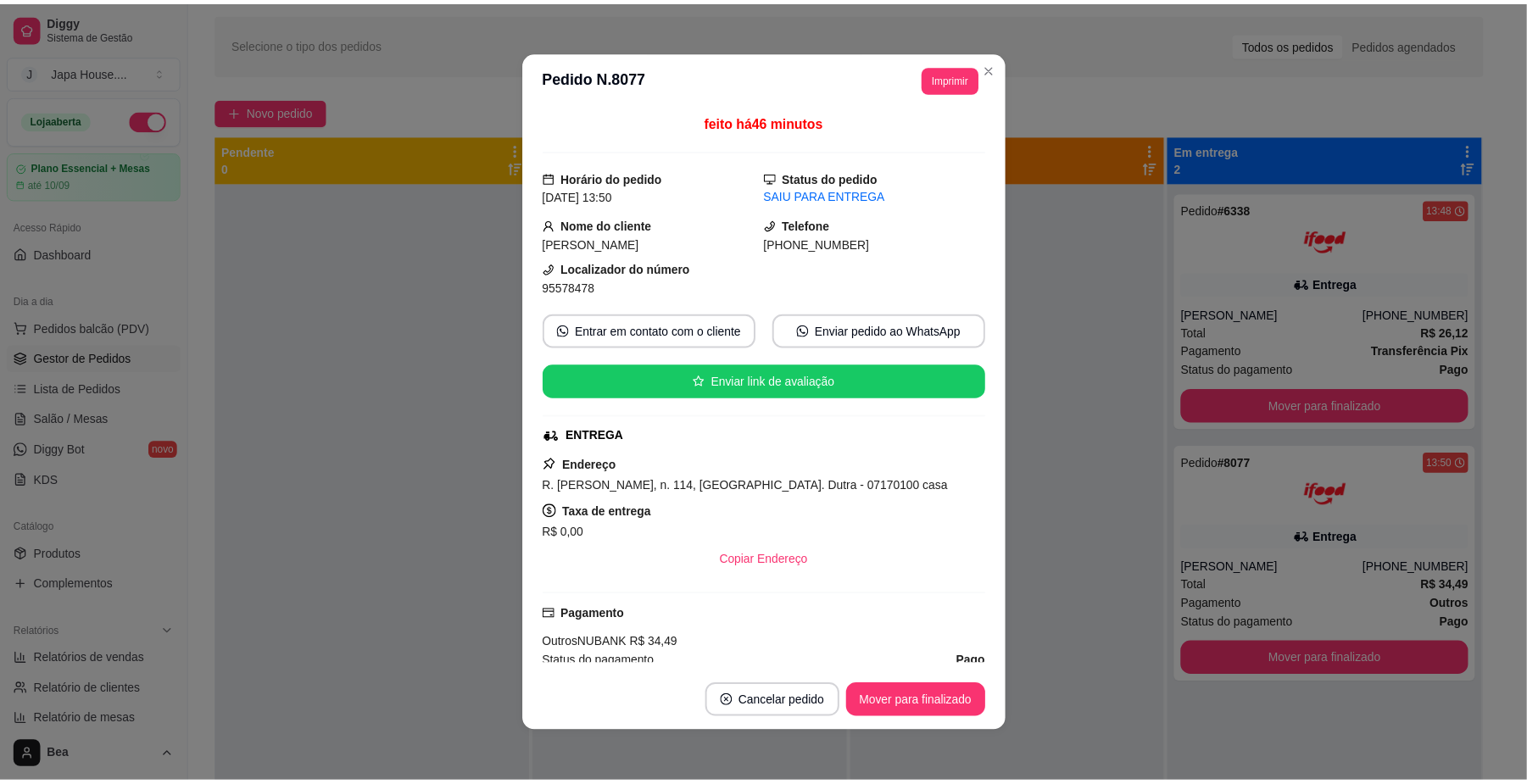
scroll to position [220, 0]
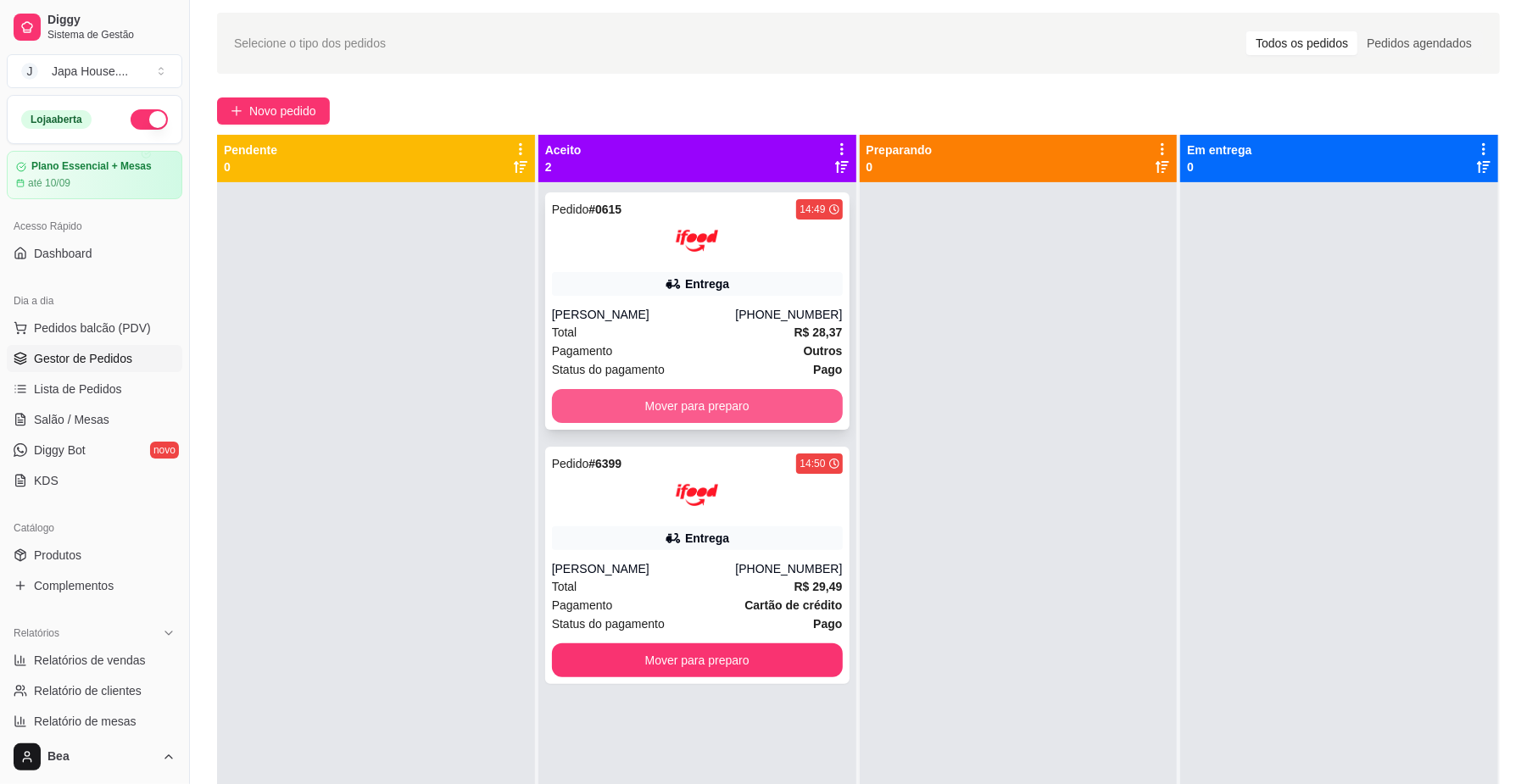
click at [732, 400] on button "Mover para preparo" at bounding box center [697, 406] width 291 height 34
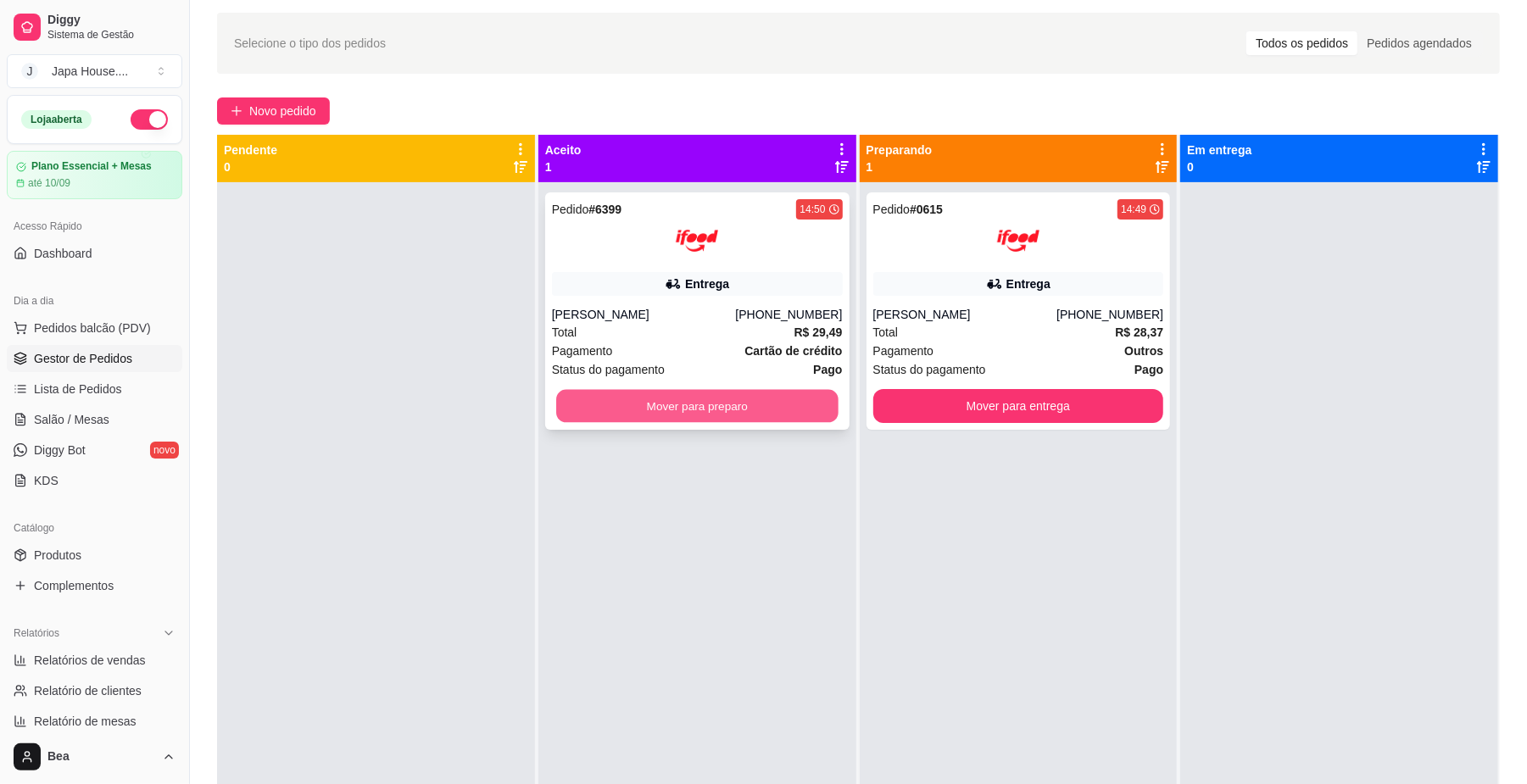
click at [802, 403] on button "Mover para preparo" at bounding box center [697, 406] width 282 height 33
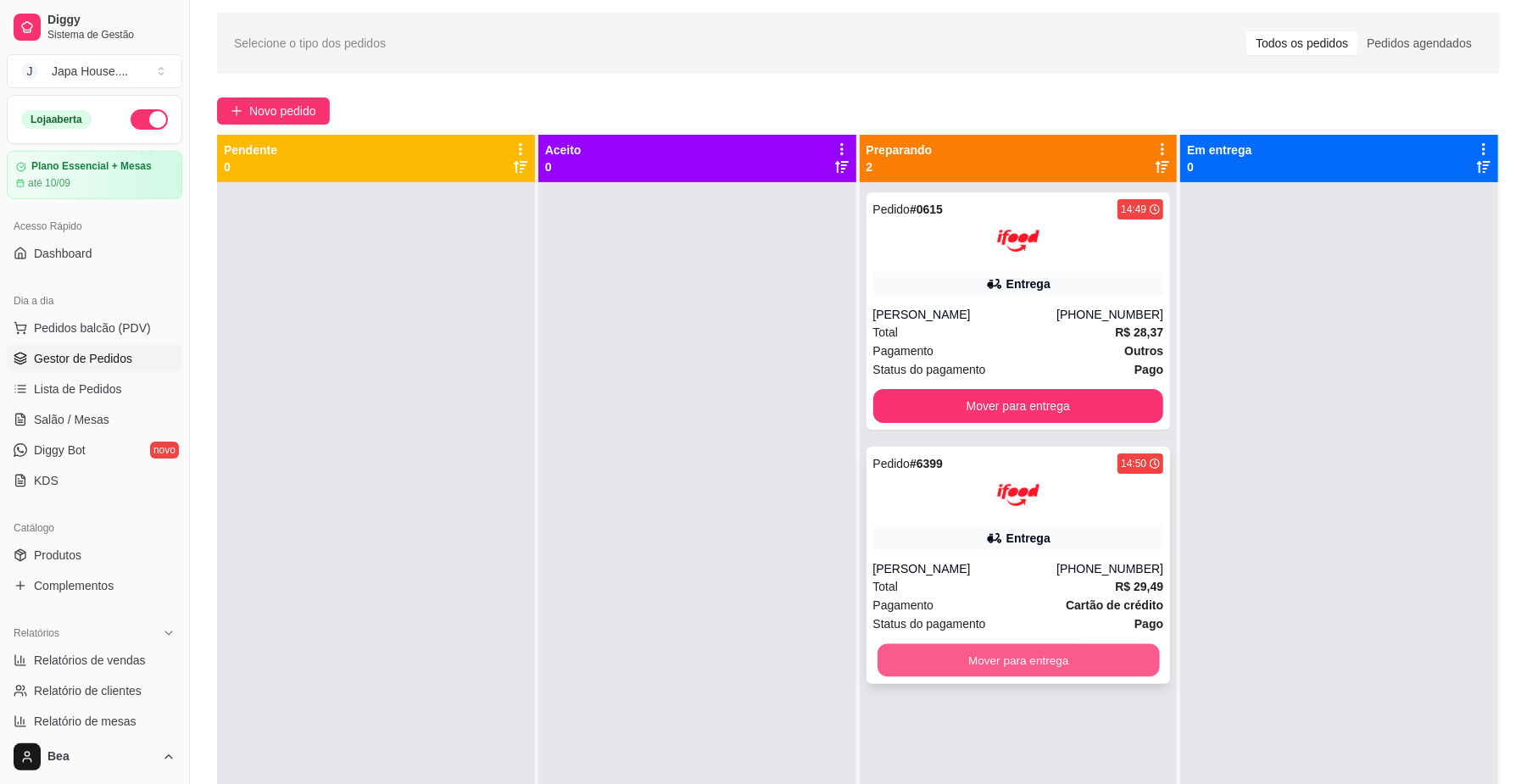
click at [956, 666] on button "Mover para entrega" at bounding box center [1019, 660] width 282 height 33
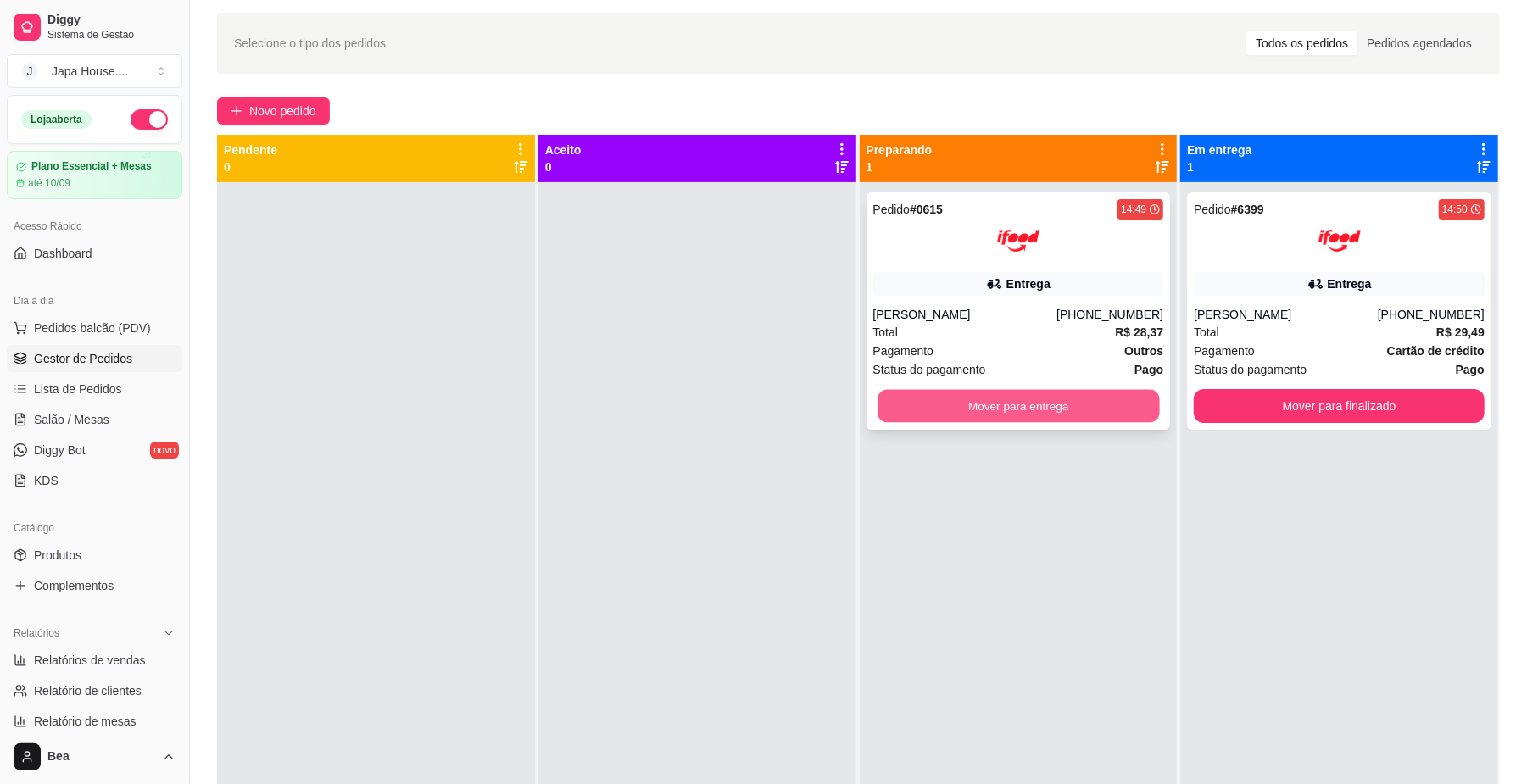
click at [1014, 404] on button "Mover para entrega" at bounding box center [1019, 406] width 282 height 33
